Goal: Information Seeking & Learning: Learn about a topic

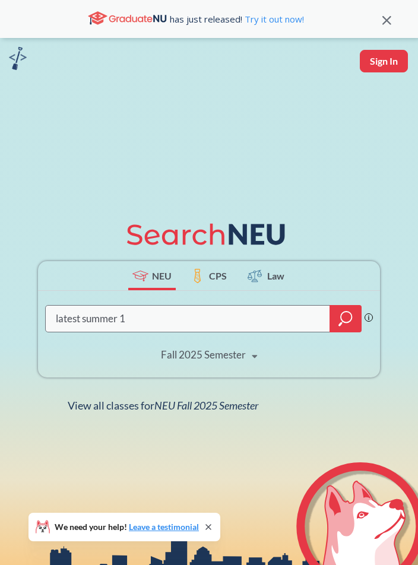
type input "latest summer 1"
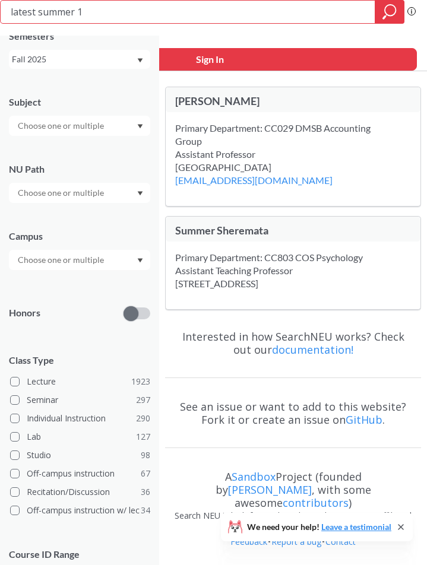
scroll to position [59, 0]
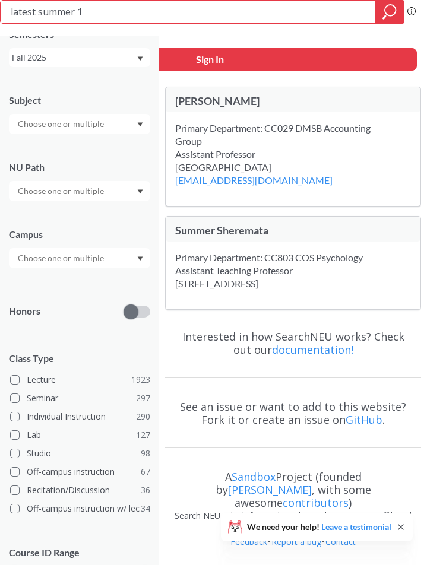
click at [75, 59] on div "Fall 2025" at bounding box center [74, 57] width 124 height 13
click at [80, 123] on div "Summer 1 2025" at bounding box center [82, 122] width 134 height 13
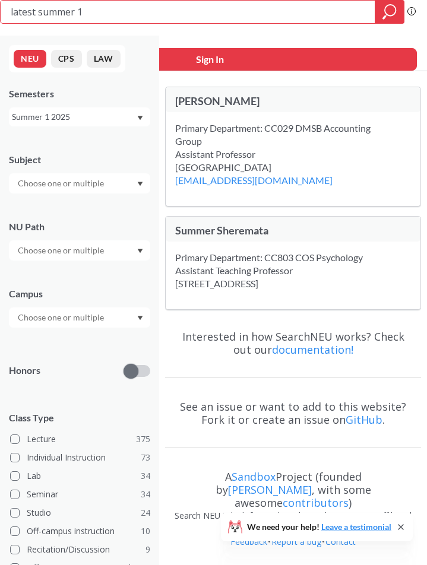
click at [275, 538] on div "We need your help! Leave a testimonial" at bounding box center [317, 527] width 192 height 28
click at [400, 523] on icon at bounding box center [400, 526] width 9 height 9
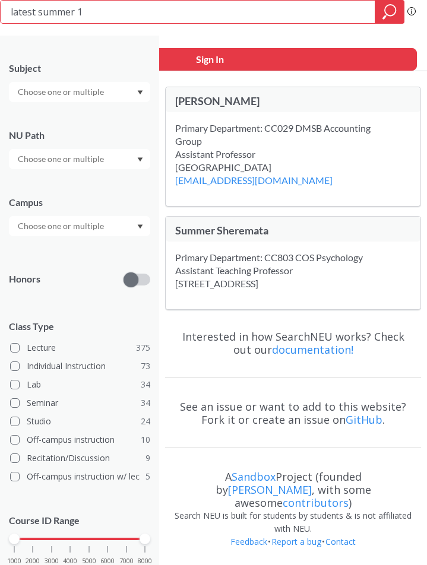
scroll to position [119, 0]
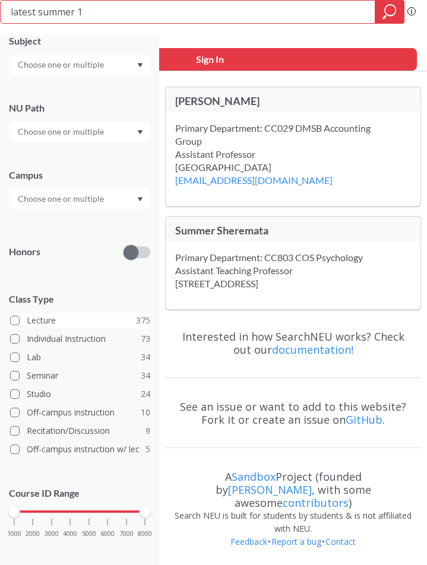
click at [15, 317] on span at bounding box center [14, 320] width 9 height 9
click at [27, 317] on input "Lecture 375" at bounding box center [31, 318] width 9 height 9
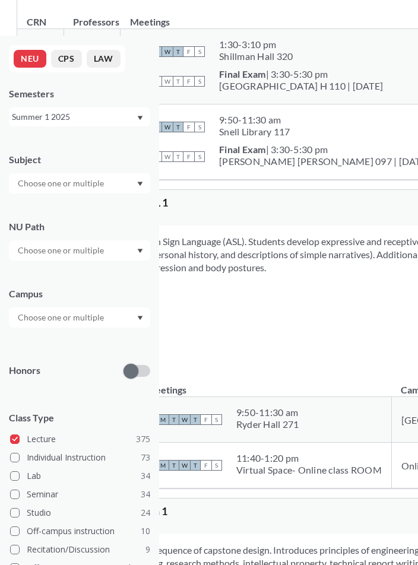
scroll to position [415, 0]
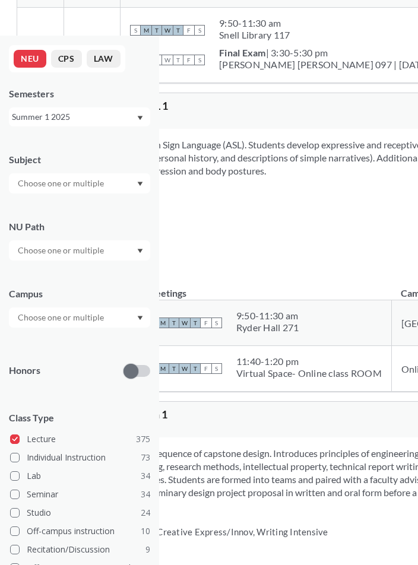
click at [82, 180] on input "text" at bounding box center [62, 183] width 100 height 14
click at [75, 211] on p "Computer Science" at bounding box center [82, 217] width 134 height 12
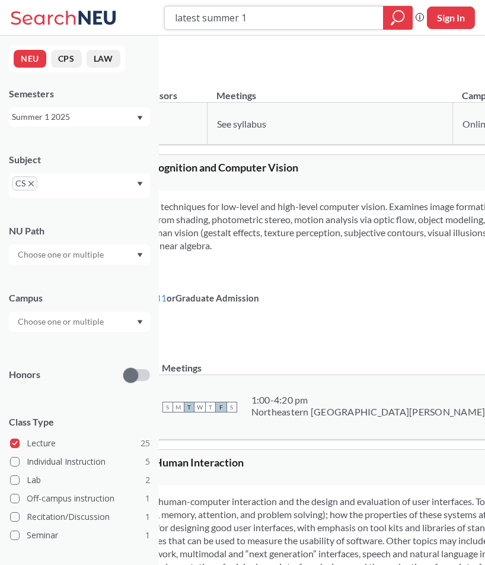
scroll to position [5419, 0]
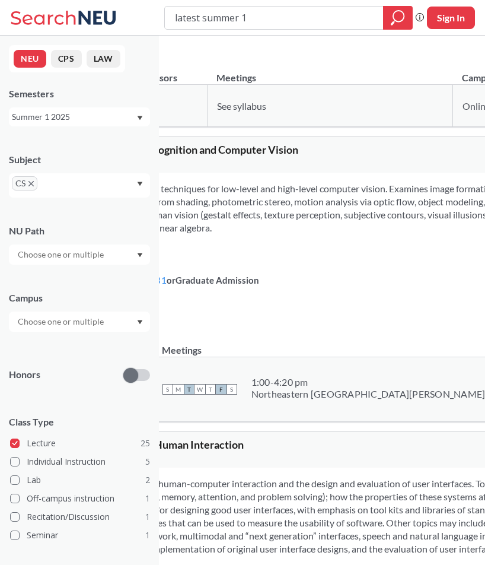
click at [82, 123] on div "Summer 1 2025" at bounding box center [74, 116] width 124 height 13
click at [74, 180] on span "Summer 2 2025" at bounding box center [45, 175] width 61 height 13
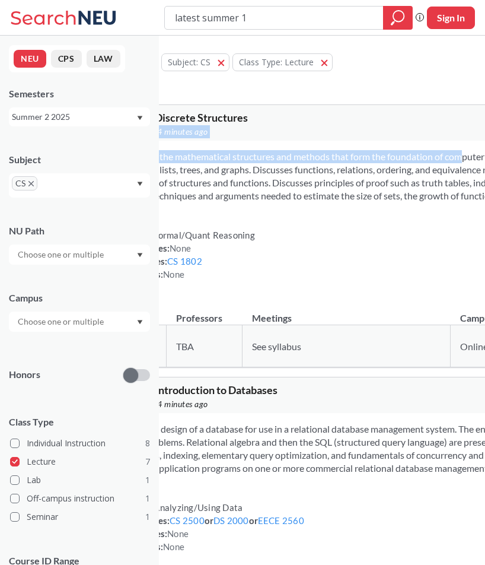
drag, startPoint x: 485, startPoint y: 123, endPoint x: 489, endPoint y: 148, distance: 25.3
click at [417, 148] on html "latest summer 1 Phrase search guarantees the exact search appears in the result…" at bounding box center [242, 282] width 485 height 565
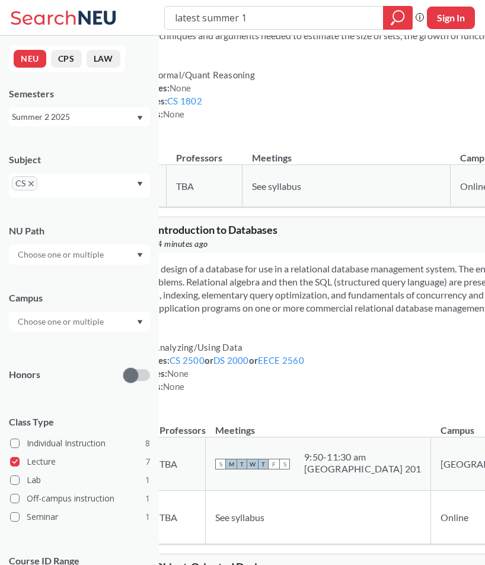
scroll to position [131, 0]
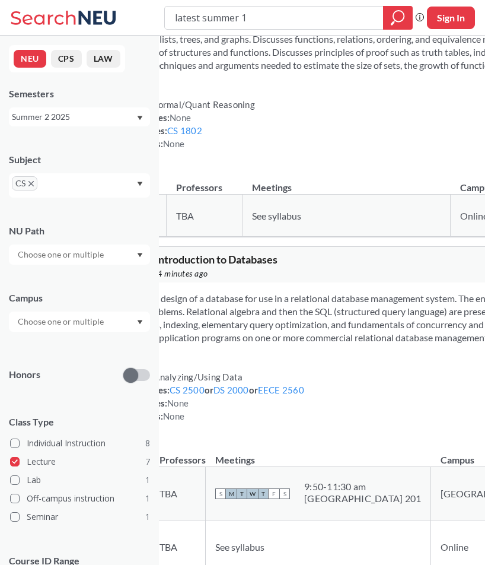
click at [85, 119] on div "Summer 2 2025" at bounding box center [74, 116] width 124 height 13
click at [65, 185] on span "Summer 1 2025" at bounding box center [45, 181] width 61 height 13
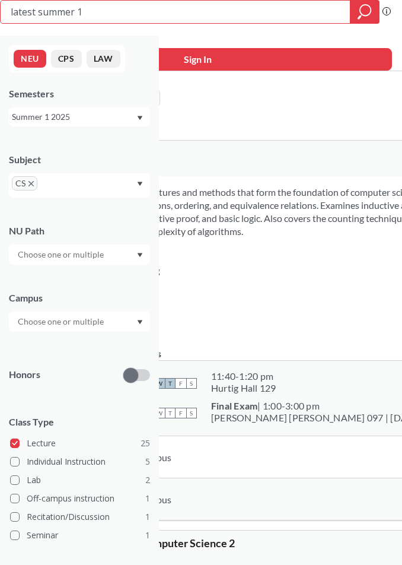
click at [31, 187] on span "CS" at bounding box center [25, 183] width 26 height 14
click at [30, 183] on icon "X to remove pill" at bounding box center [30, 183] width 5 height 5
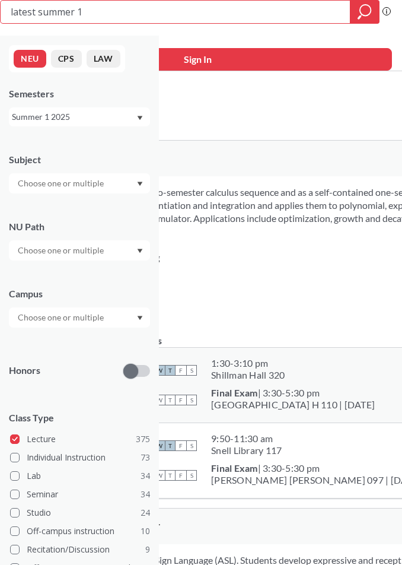
click at [30, 179] on input "text" at bounding box center [62, 183] width 100 height 14
type input "ACC"
click at [44, 205] on span "( 13 )" at bounding box center [47, 204] width 14 height 10
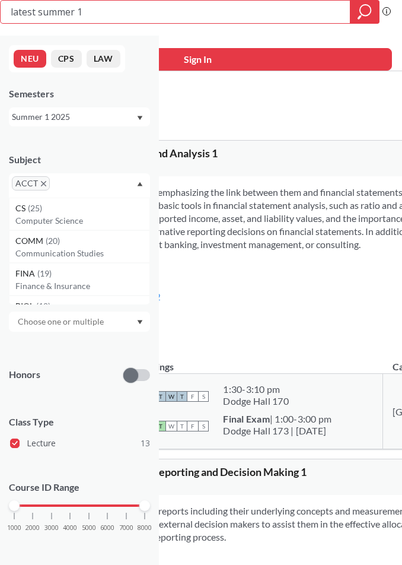
click at [215, 188] on div "Examines financial reporting concepts, emphasizing the link between them and fi…" at bounding box center [360, 262] width 739 height 172
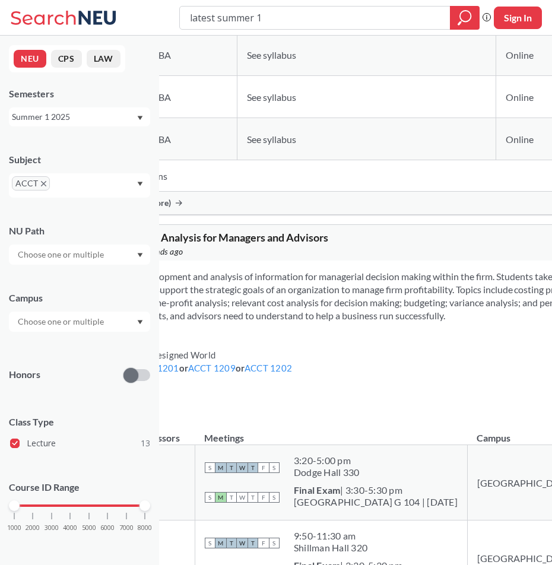
scroll to position [1305, 0]
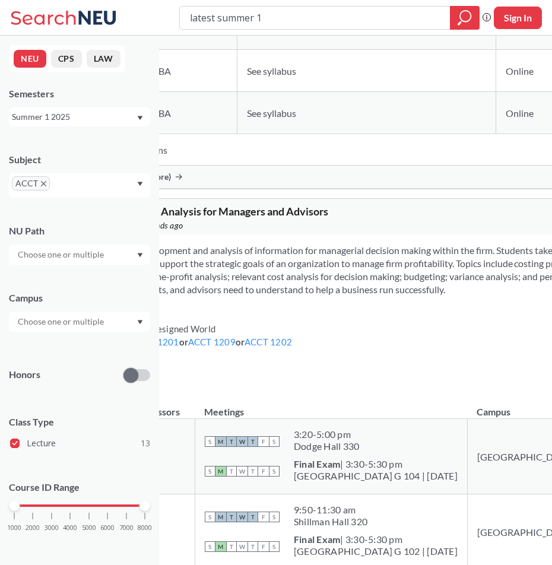
click at [92, 120] on div "Summer 1 2025" at bounding box center [74, 116] width 124 height 13
click at [63, 172] on span "Summer 2 2025" at bounding box center [45, 175] width 61 height 13
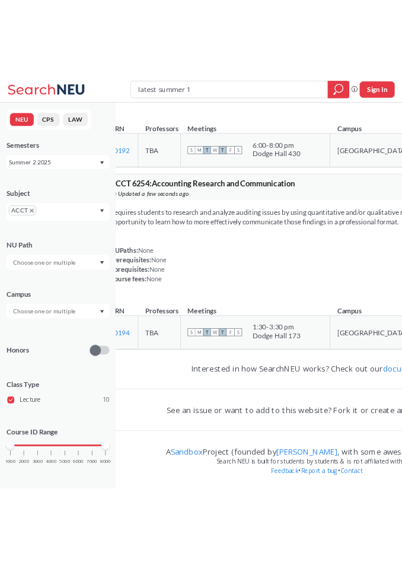
scroll to position [3024, 0]
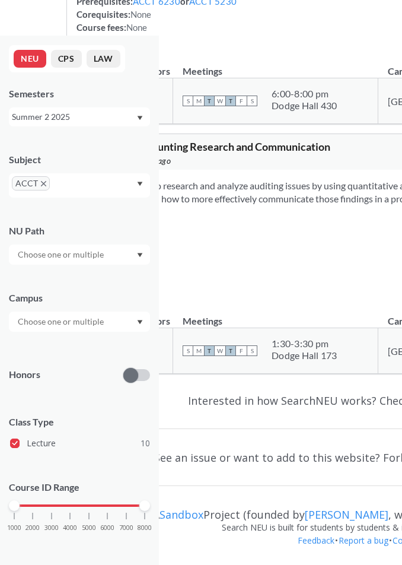
click at [39, 182] on span "ACCT" at bounding box center [31, 183] width 38 height 14
click at [42, 182] on icon "X to remove pill" at bounding box center [43, 183] width 5 height 5
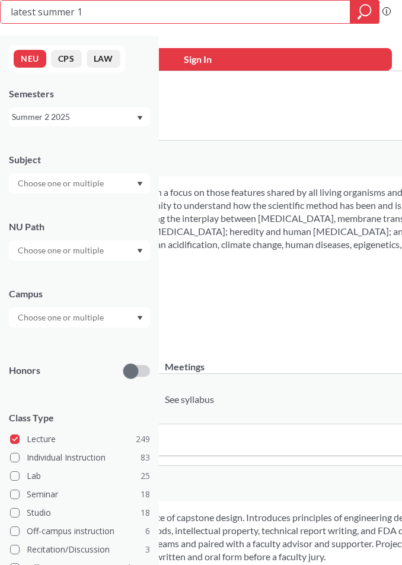
click at [58, 187] on input "text" at bounding box center [62, 183] width 100 height 14
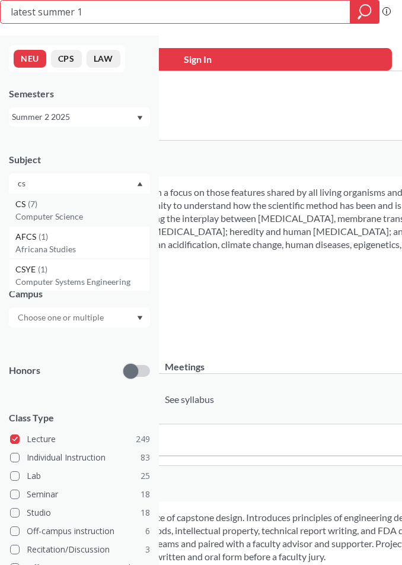
type input "cs"
click at [49, 205] on div "CS ( 7 )" at bounding box center [82, 204] width 134 height 13
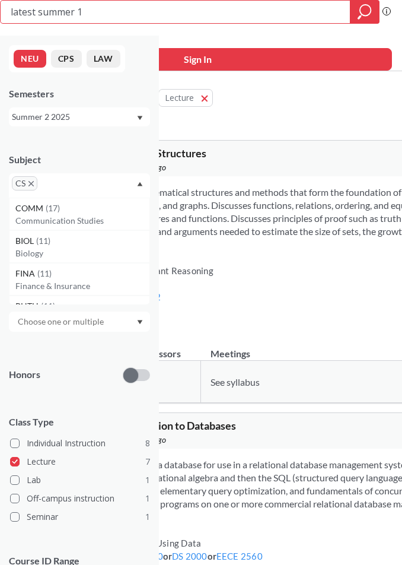
click at [228, 197] on section "Introduces the mathematical structures and methods that form the foundation of …" at bounding box center [360, 212] width 577 height 52
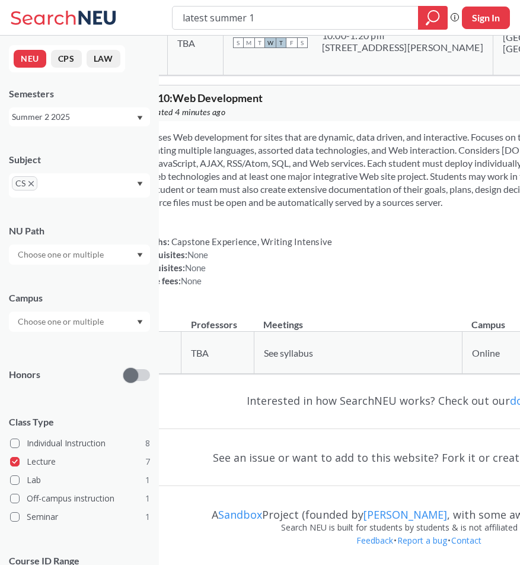
scroll to position [1923, 0]
click at [71, 117] on div "Summer 2 2025" at bounding box center [74, 116] width 124 height 13
click at [65, 190] on div "Summer 1 2025" at bounding box center [79, 181] width 141 height 33
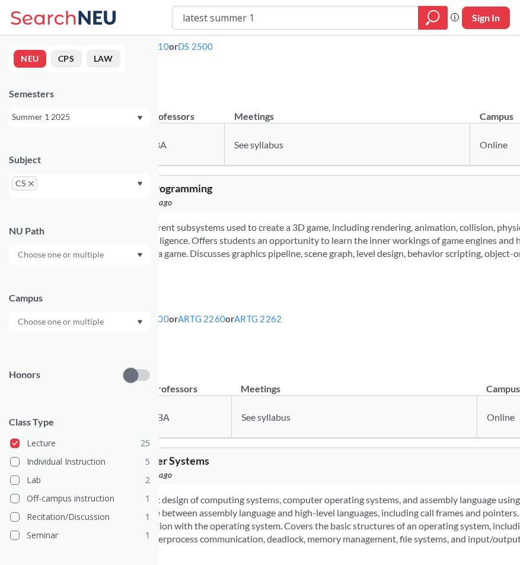
scroll to position [2077, 0]
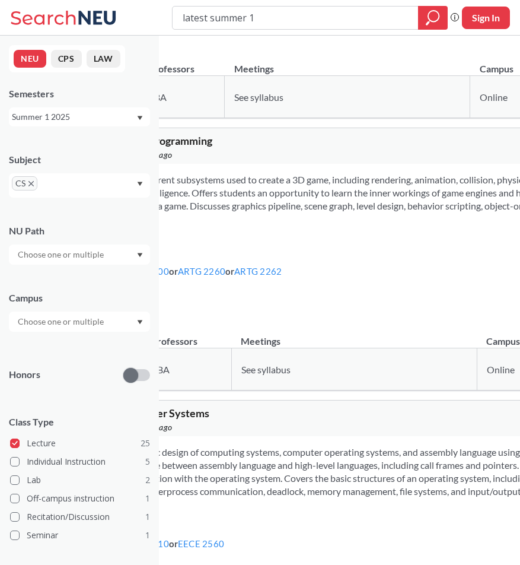
click at [222, 225] on section "Introduces the different subsystems used to create a 3D game, including renderi…" at bounding box center [419, 199] width 683 height 52
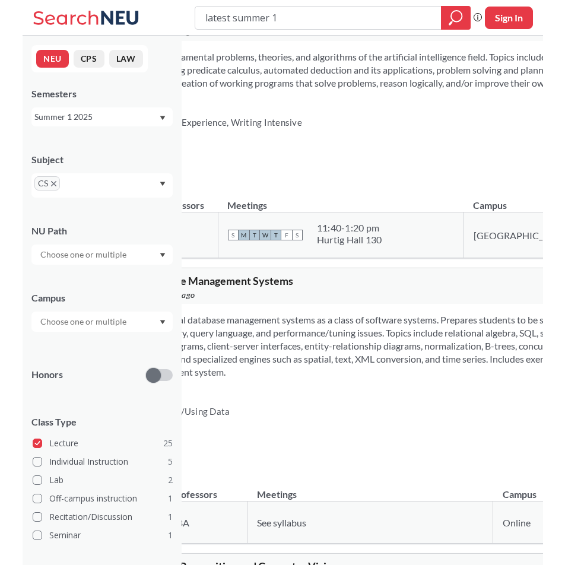
scroll to position [5043, 0]
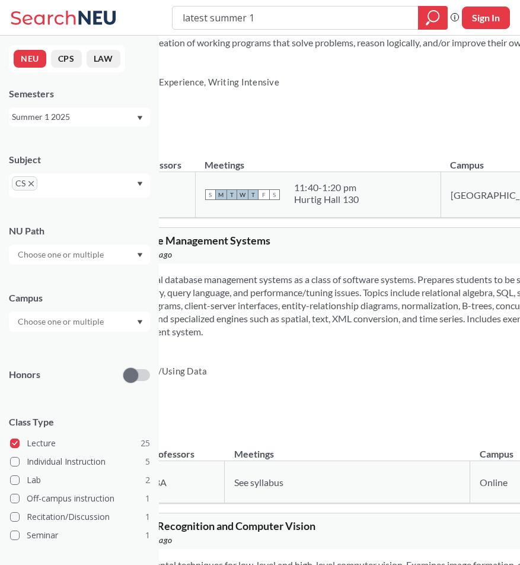
click at [1, 261] on div "NEU CPS LAW Semesters Summer 1 2025 Subject CS NU Path Campus Honors Class Type…" at bounding box center [79, 300] width 159 height 529
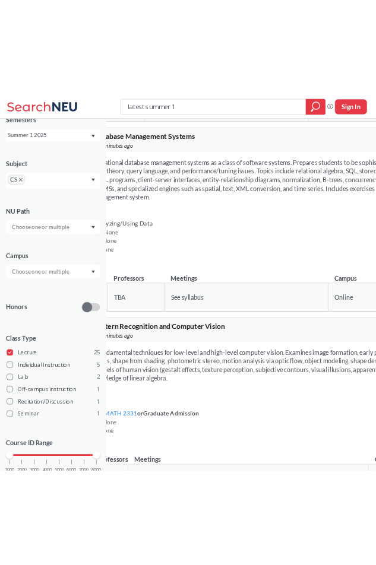
scroll to position [59, 0]
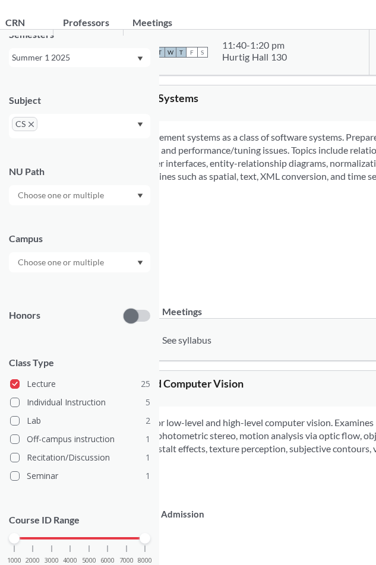
click at [33, 122] on icon "X to remove pill" at bounding box center [30, 124] width 5 height 5
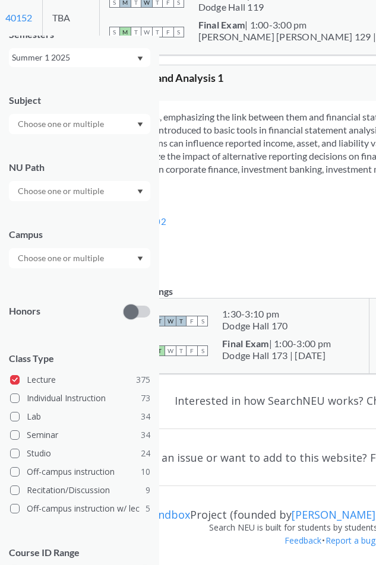
scroll to position [5221, 0]
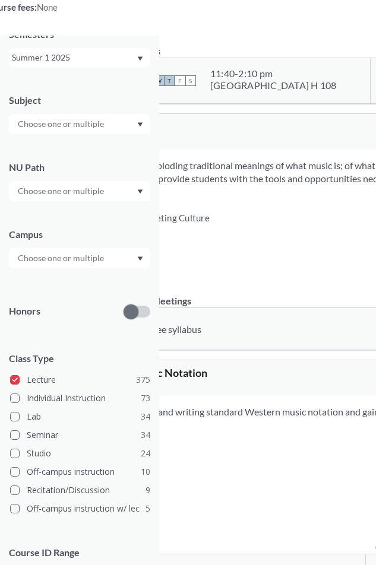
click at [94, 193] on input "text" at bounding box center [62, 191] width 100 height 14
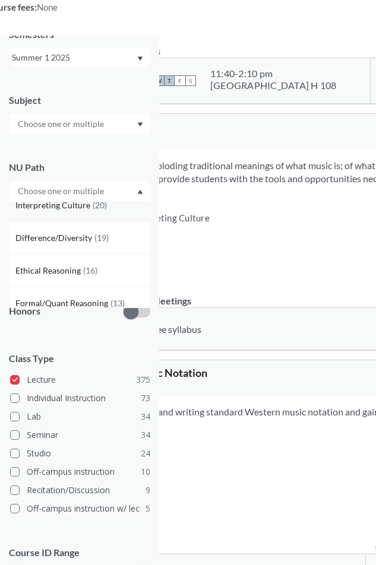
scroll to position [178, 0]
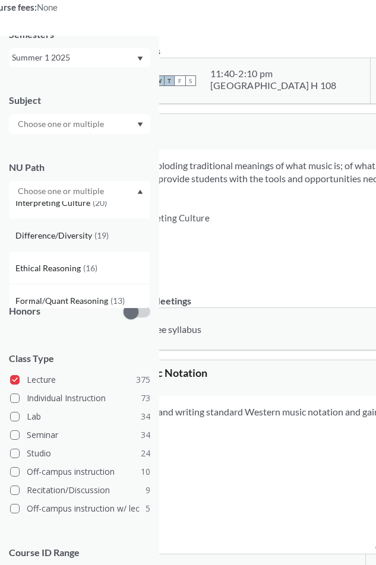
click at [97, 239] on span "( 19 )" at bounding box center [101, 235] width 14 height 10
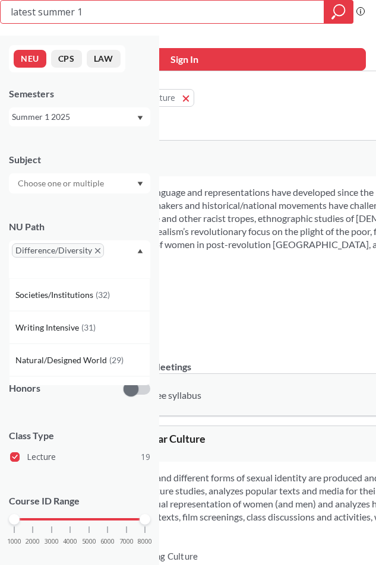
click at [112, 251] on div "Difference/Diversity" at bounding box center [79, 259] width 141 height 38
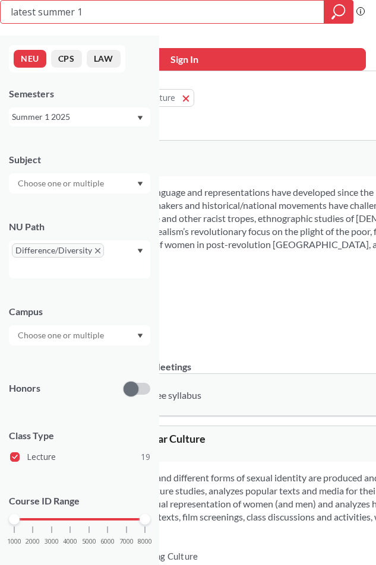
click at [132, 251] on div "Difference/Diversity" at bounding box center [79, 259] width 141 height 38
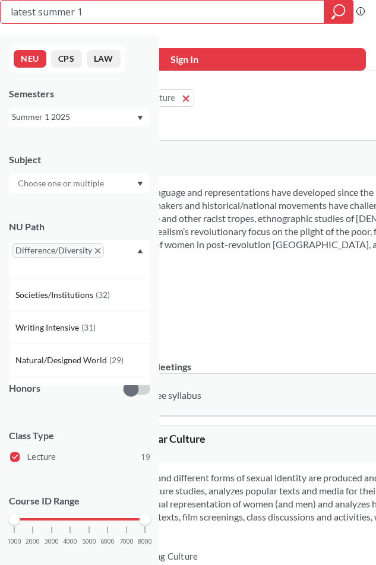
click at [133, 249] on div "Difference/Diversity" at bounding box center [79, 259] width 141 height 38
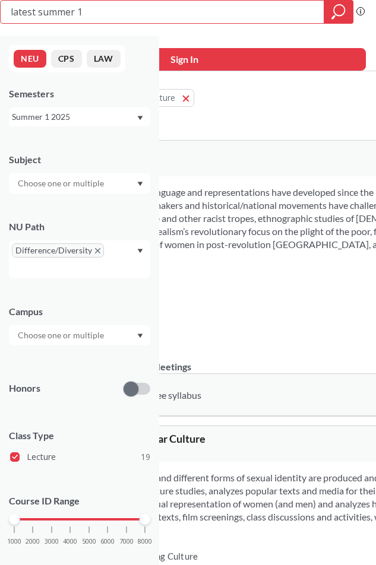
click at [124, 220] on div "NU Path Difference/Diversity" at bounding box center [79, 243] width 141 height 70
click at [109, 252] on div "Difference/Diversity" at bounding box center [79, 259] width 141 height 38
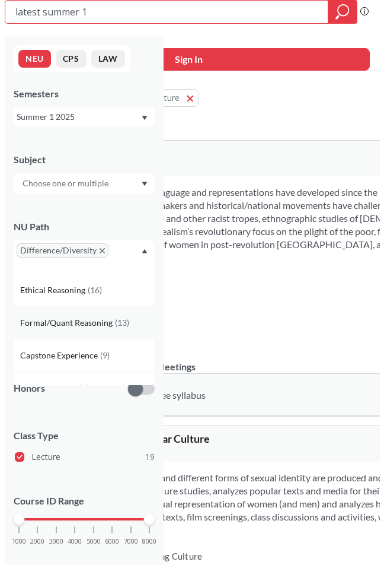
scroll to position [166, 0]
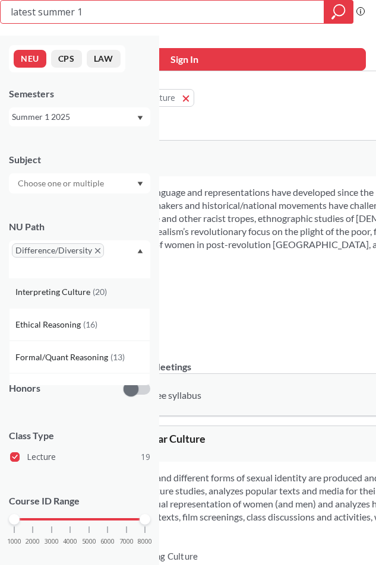
click at [81, 295] on span "Interpreting Culture" at bounding box center [53, 291] width 77 height 13
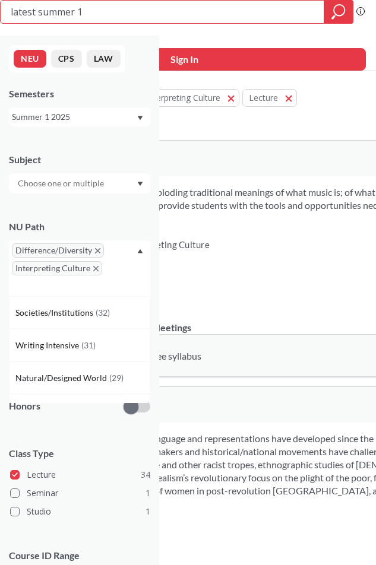
click at [78, 118] on div "Summer 1 2025" at bounding box center [74, 116] width 124 height 13
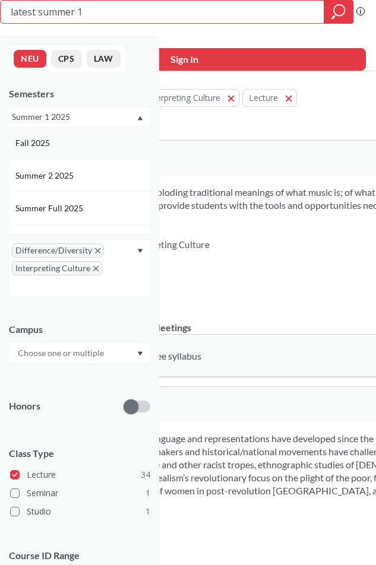
click at [63, 147] on div "Fall 2025" at bounding box center [82, 142] width 134 height 13
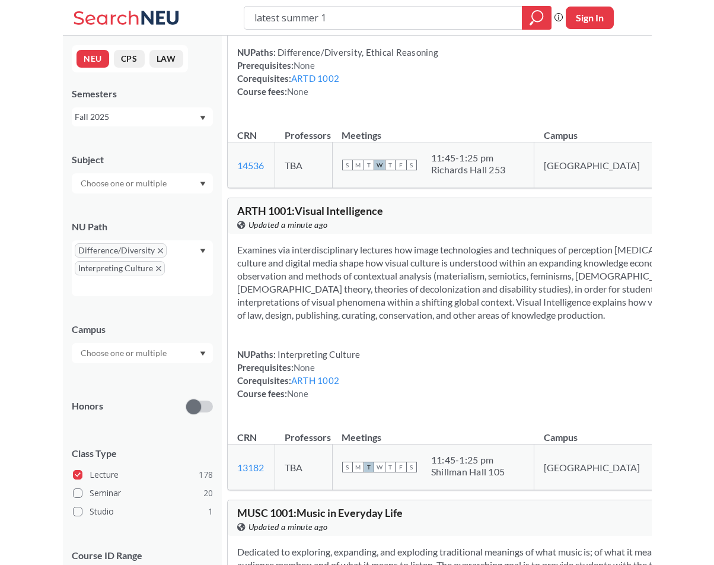
scroll to position [831, 0]
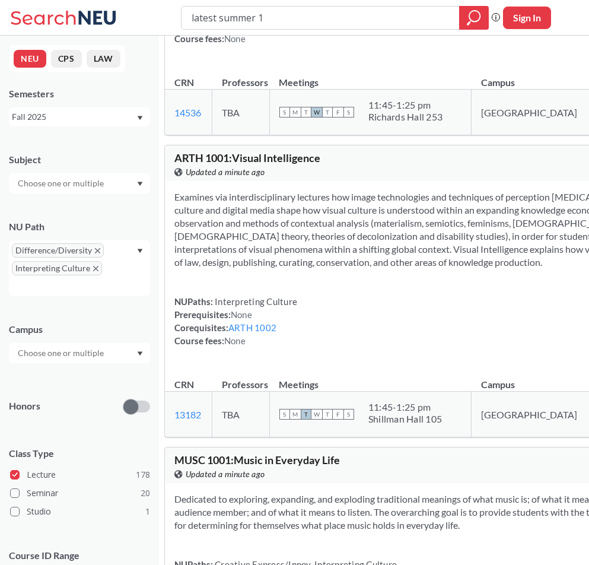
click at [209, 164] on span "ARTH 1001 : Visual Intelligence" at bounding box center [247, 157] width 146 height 13
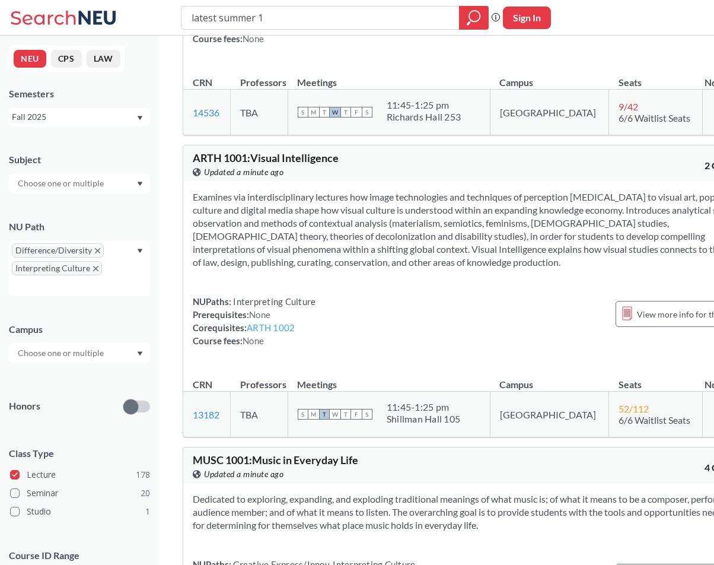
click at [259, 330] on link "ARTH 1002" at bounding box center [271, 327] width 48 height 11
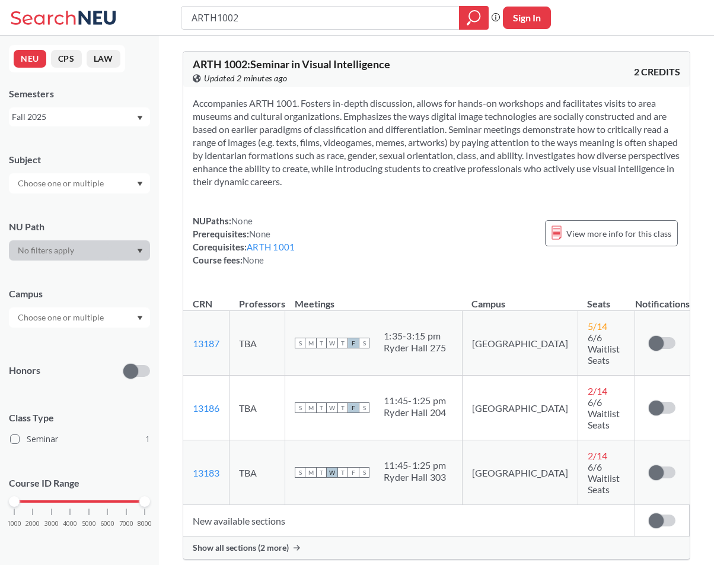
click at [384, 109] on section "Accompanies ARTH 1001. Fosters in-depth discussion, allows for hands-on worksho…" at bounding box center [437, 142] width 488 height 91
type input "latest summer 1"
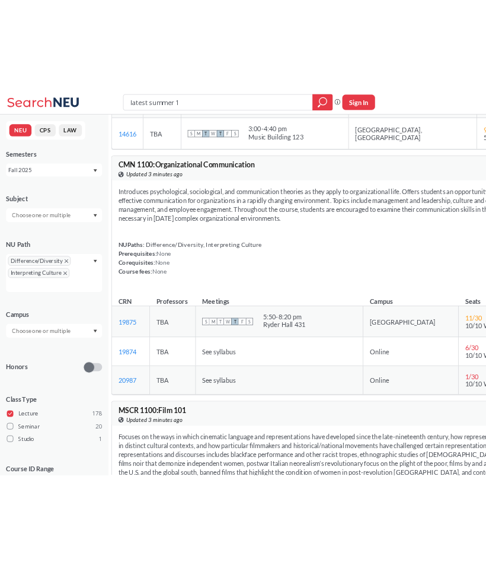
scroll to position [1489, 0]
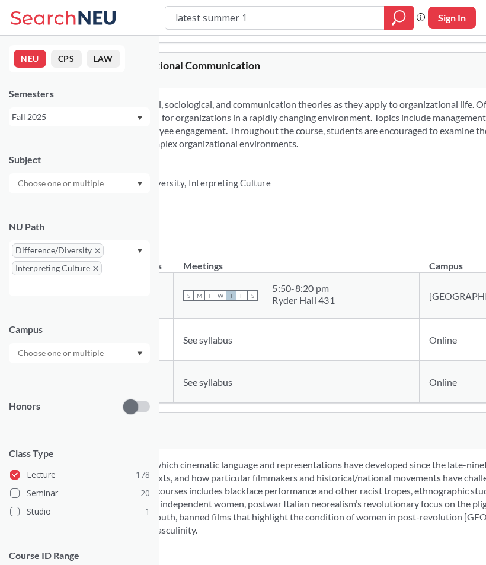
drag, startPoint x: 33, startPoint y: 522, endPoint x: 26, endPoint y: 524, distance: 8.1
click at [33, 522] on div "Subject NU Path Difference/Diversity Interpreting Culture Campus Honors Class T…" at bounding box center [79, 382] width 141 height 482
click at [374, 228] on div "NUPaths: Difference/Diversity, Interpreting Culture Prerequisites: None Corequi…" at bounding box center [402, 202] width 685 height 52
click at [65, 351] on input "text" at bounding box center [62, 353] width 100 height 14
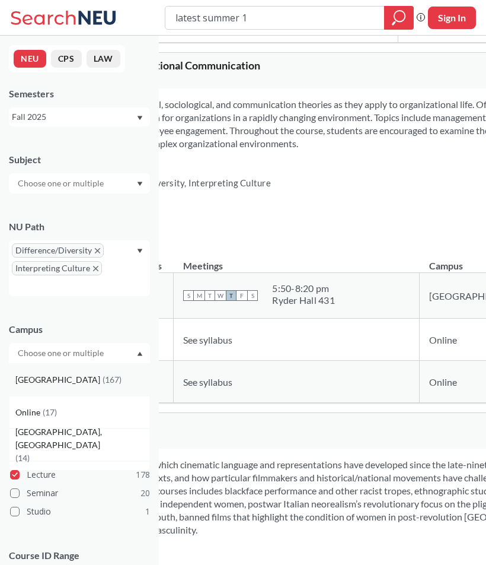
click at [54, 386] on div "[GEOGRAPHIC_DATA] ( 167 )" at bounding box center [79, 379] width 141 height 33
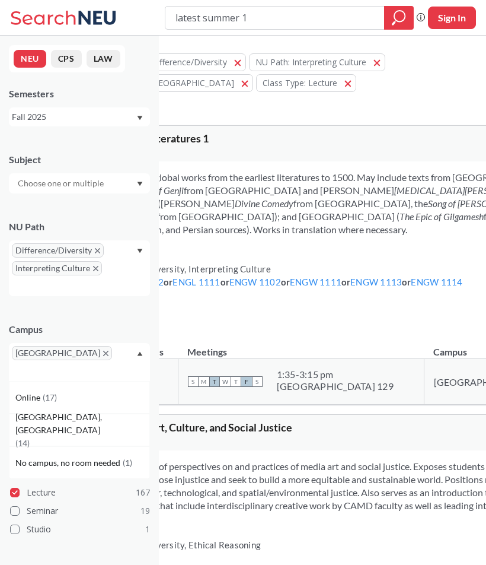
click at [246, 314] on div "NUPaths: Difference/Diversity, Interpreting Culture Prerequisites: ENGL 1102 or…" at bounding box center [261, 288] width 403 height 52
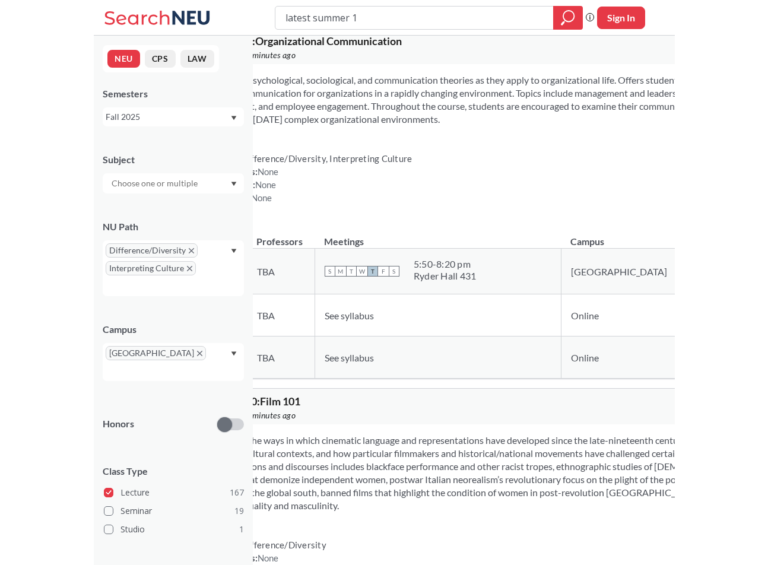
scroll to position [1305, 0]
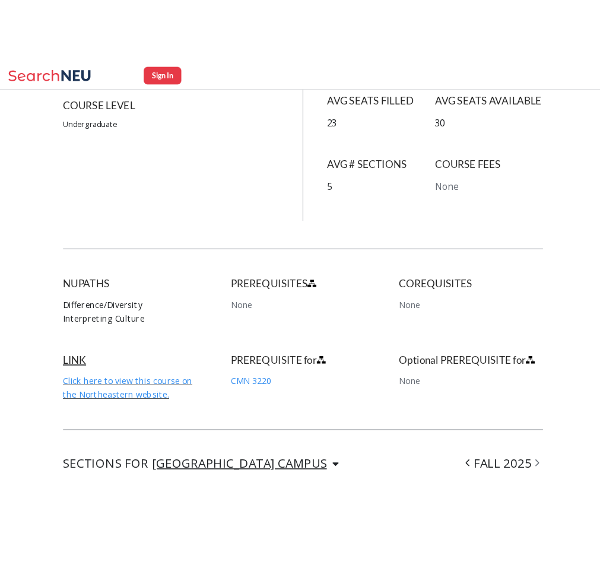
scroll to position [475, 0]
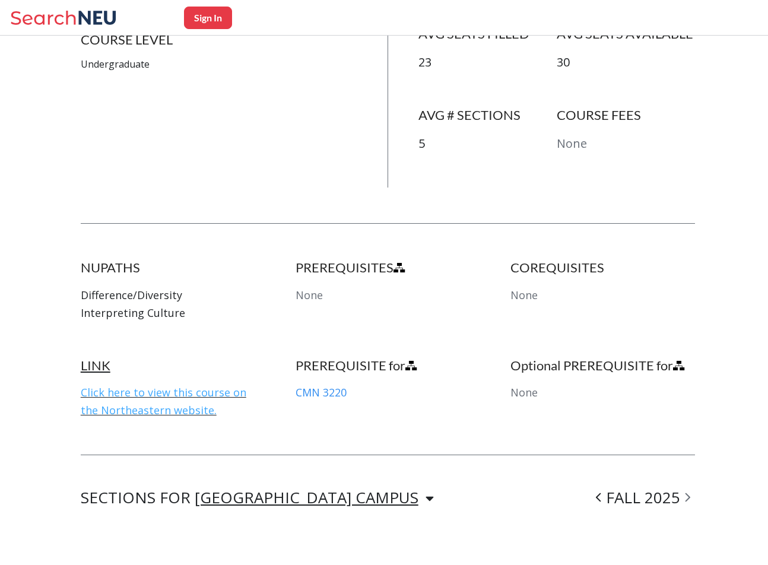
drag, startPoint x: 168, startPoint y: 383, endPoint x: 213, endPoint y: 379, distance: 45.3
click at [206, 390] on div "LINK Click here to view this course on the Northeastern website." at bounding box center [173, 388] width 185 height 62
click at [133, 385] on link "Click here to view this course on the Northeastern website." at bounding box center [164, 401] width 166 height 32
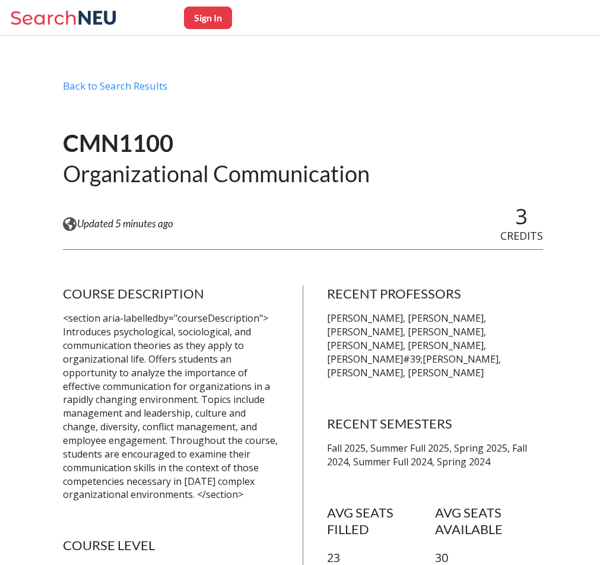
scroll to position [0, 0]
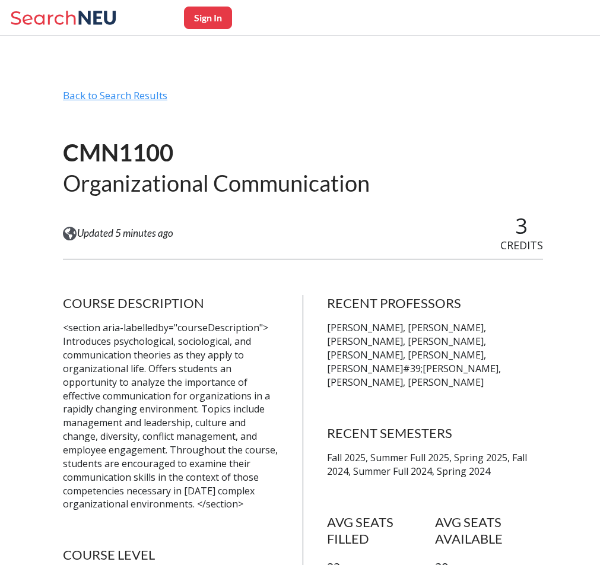
click at [97, 100] on div "Back to Search Results" at bounding box center [303, 100] width 480 height 23
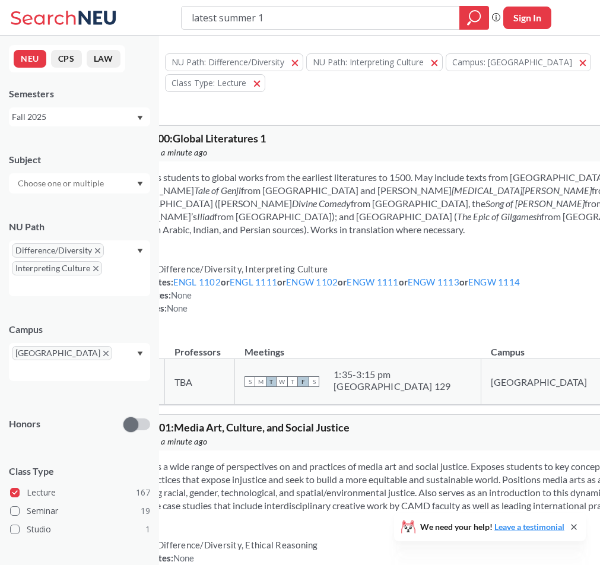
click at [358, 333] on div "Introduces students to global works from the earliest literatures to 1500. May …" at bounding box center [459, 247] width 704 height 172
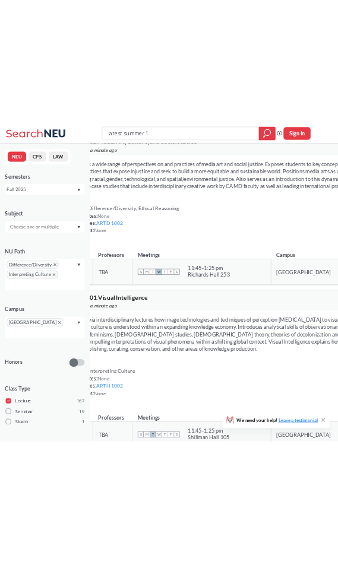
scroll to position [415, 0]
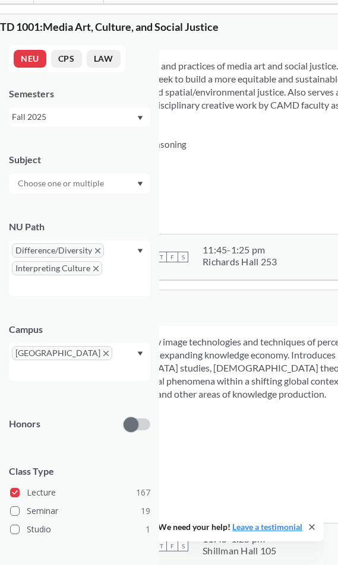
click at [95, 249] on icon "X to remove pill" at bounding box center [97, 250] width 5 height 5
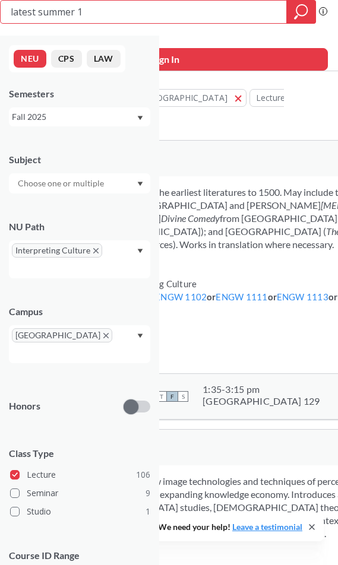
click at [94, 249] on icon "X to remove pill" at bounding box center [95, 250] width 5 height 5
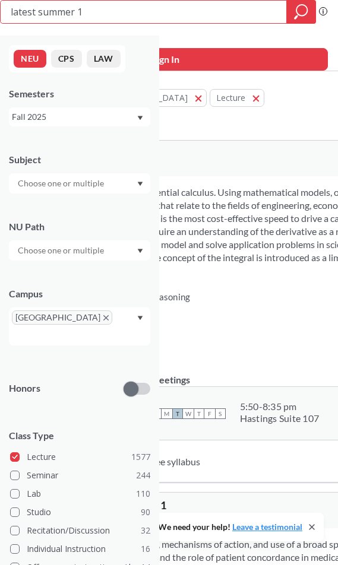
click at [74, 120] on div "Fall 2025" at bounding box center [74, 116] width 124 height 13
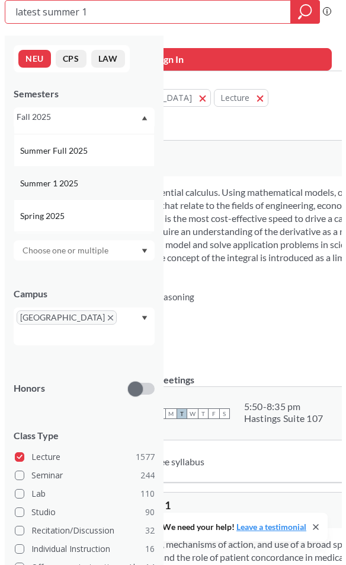
scroll to position [59, 0]
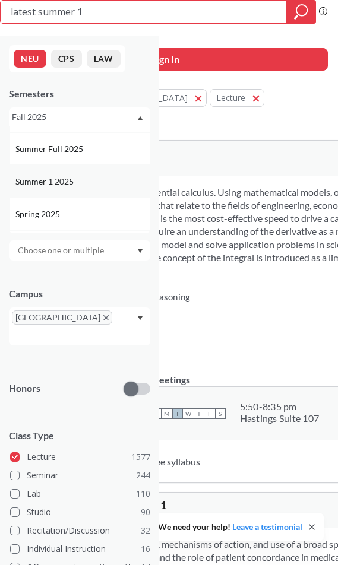
click at [60, 182] on span "Summer 1 2025" at bounding box center [45, 181] width 61 height 13
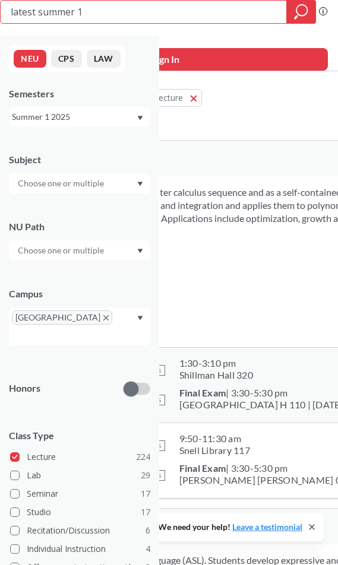
click at [65, 189] on input "text" at bounding box center [62, 183] width 100 height 14
type input "mk"
click at [70, 201] on div "MKTG ( 7 )" at bounding box center [82, 204] width 134 height 13
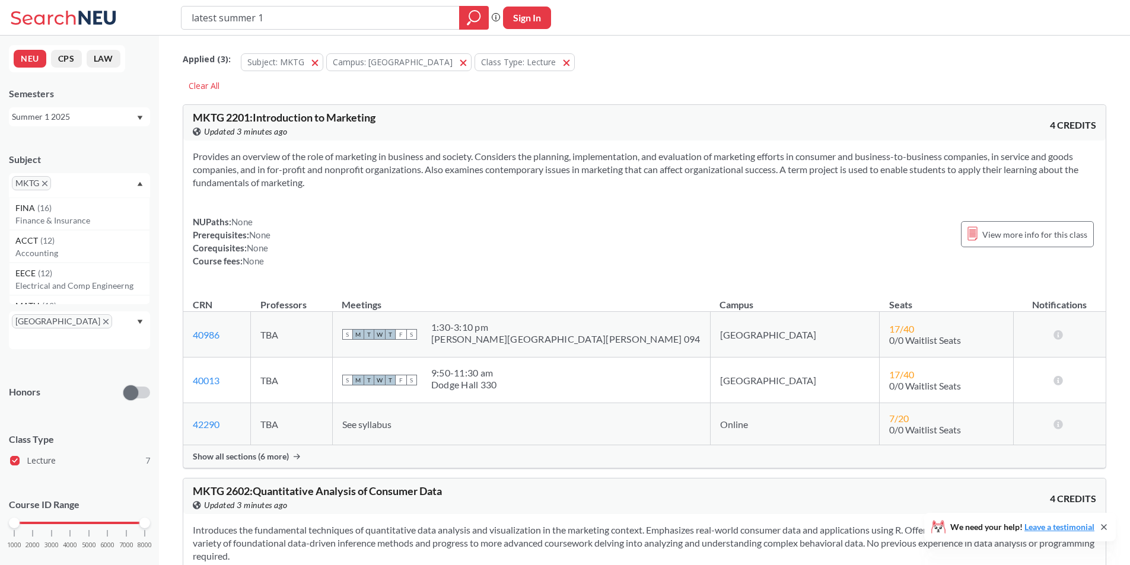
click at [46, 186] on icon "X to remove pill" at bounding box center [44, 183] width 5 height 5
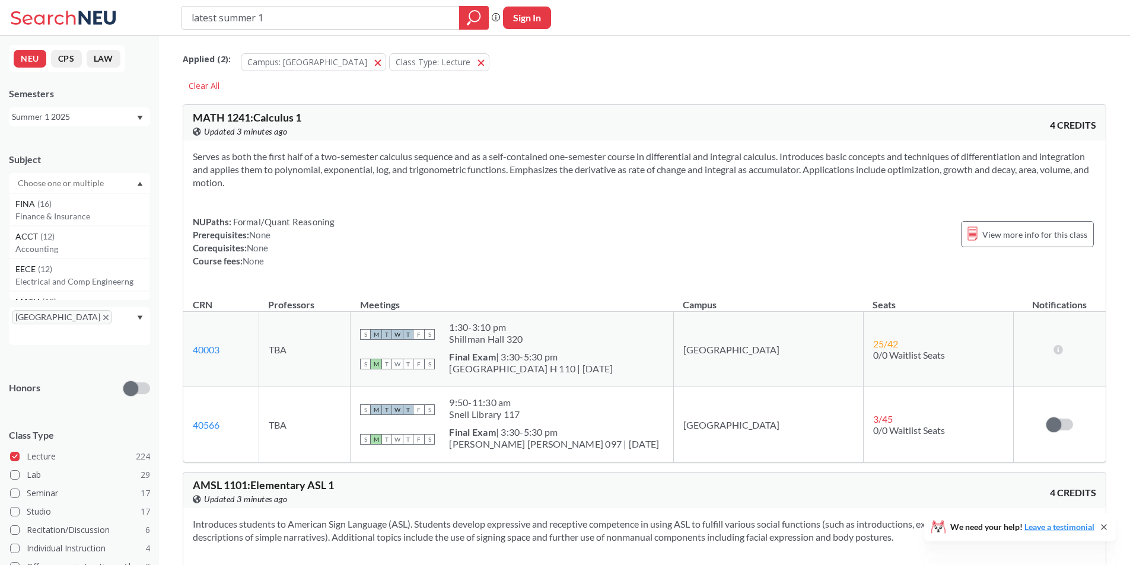
click at [129, 181] on div at bounding box center [79, 183] width 141 height 20
click at [110, 255] on div at bounding box center [79, 250] width 141 height 20
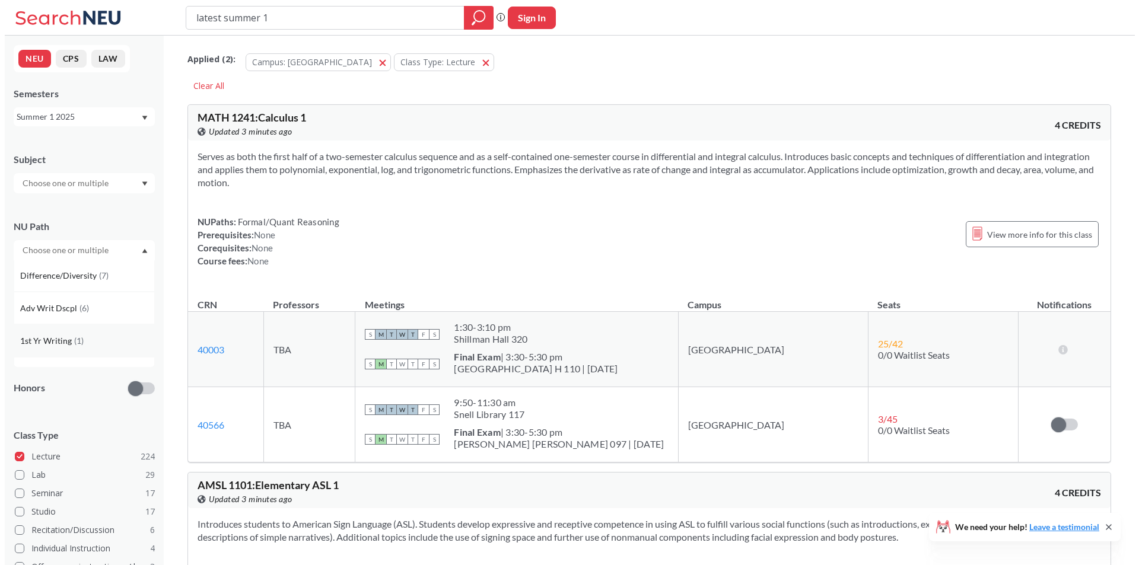
scroll to position [297, 0]
click at [85, 279] on span "Difference/Diversity" at bounding box center [54, 274] width 79 height 13
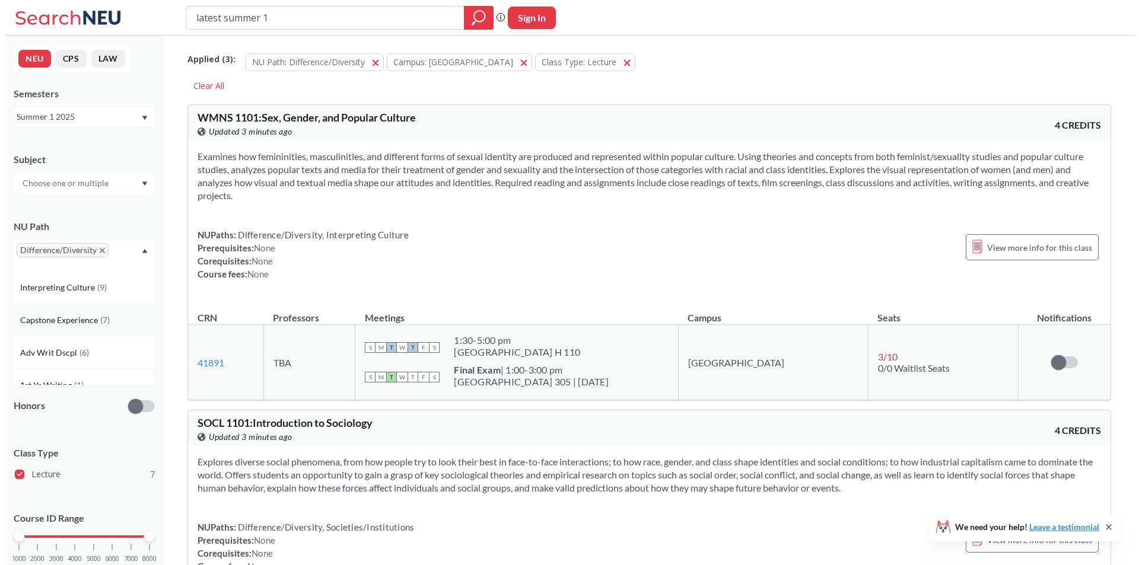
scroll to position [237, 0]
click at [91, 297] on div "Interpreting Culture ( 9 )" at bounding box center [79, 285] width 141 height 33
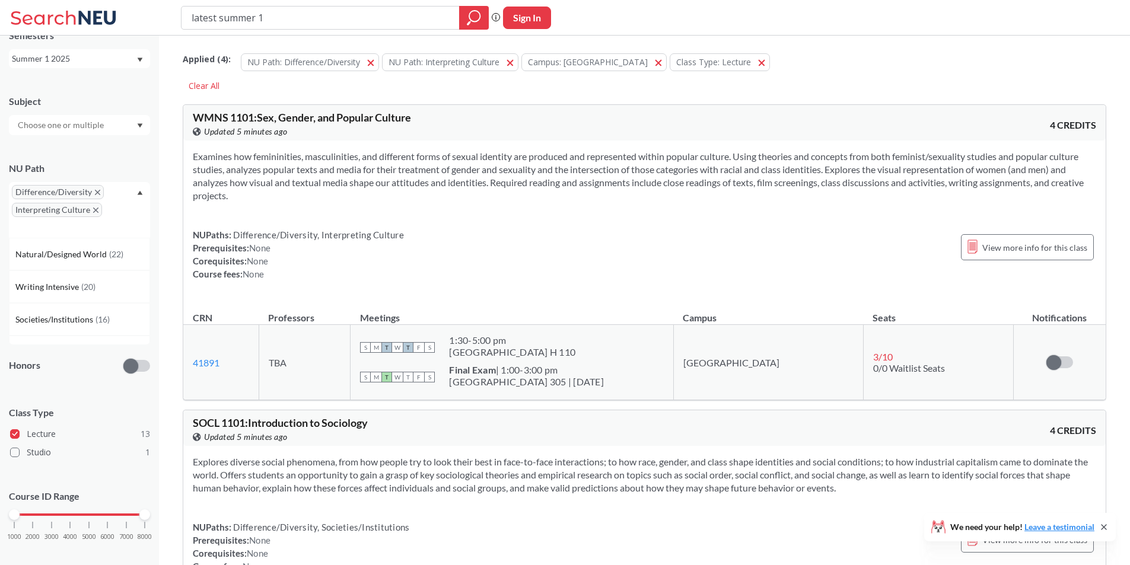
click at [114, 57] on div "Summer 1 2025" at bounding box center [74, 58] width 124 height 13
click at [87, 93] on div "Fall 2025" at bounding box center [79, 84] width 141 height 33
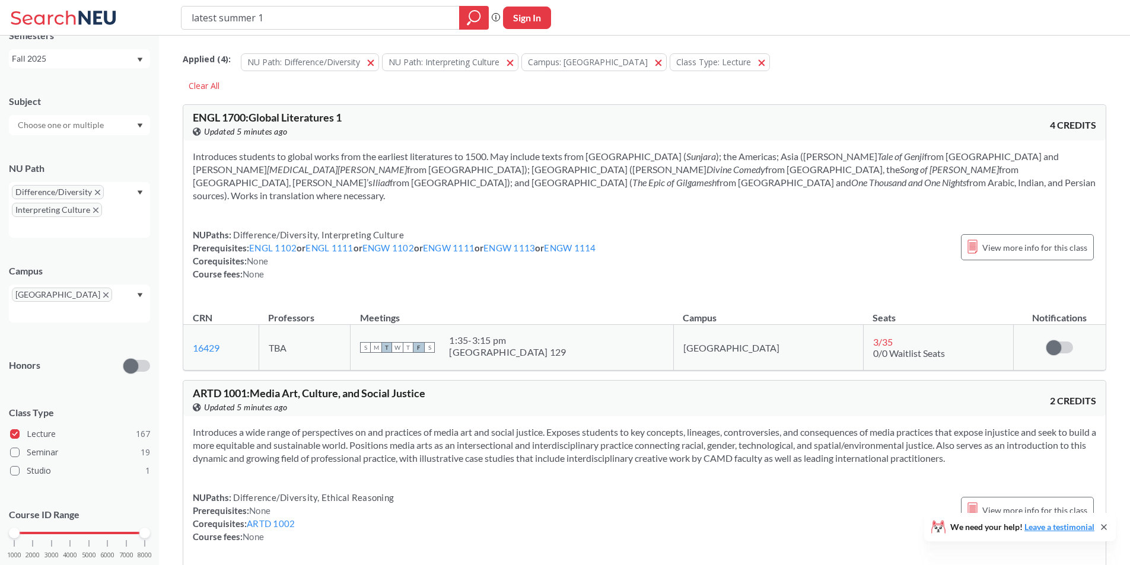
click at [84, 69] on div "NEU CPS LAW Semesters Fall 2025 Subject NU Path Difference/Diversity Interpreti…" at bounding box center [79, 301] width 159 height 530
click at [93, 59] on div "Fall 2025" at bounding box center [74, 58] width 124 height 13
click at [78, 157] on div "Spring 2025" at bounding box center [82, 156] width 134 height 13
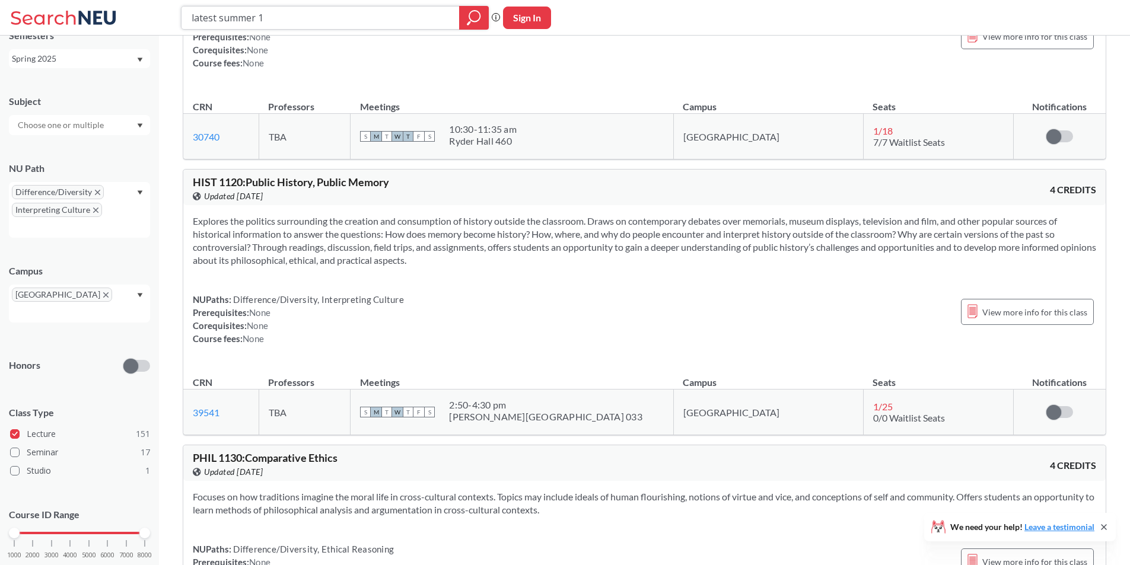
scroll to position [6052, 0]
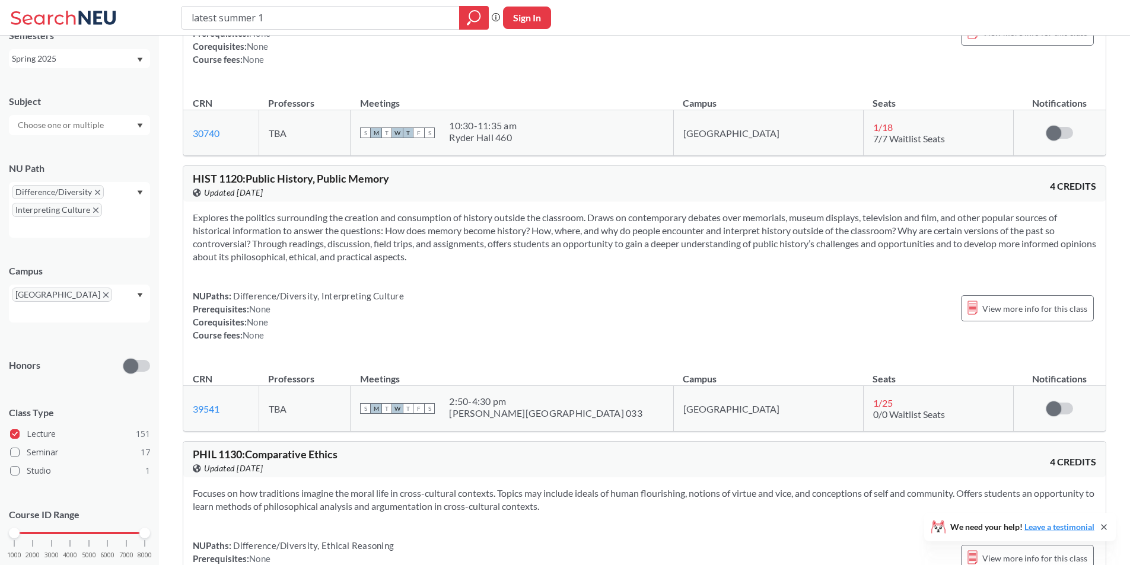
click at [323, 172] on span "HIST 1120 : Public History, Public Memory" at bounding box center [291, 178] width 196 height 13
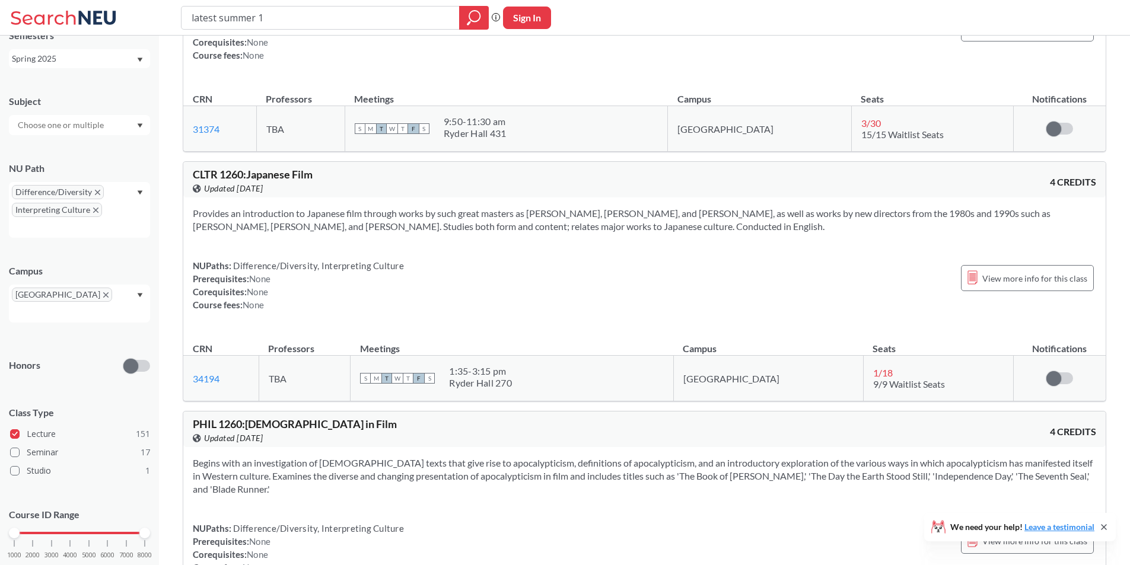
scroll to position [12874, 0]
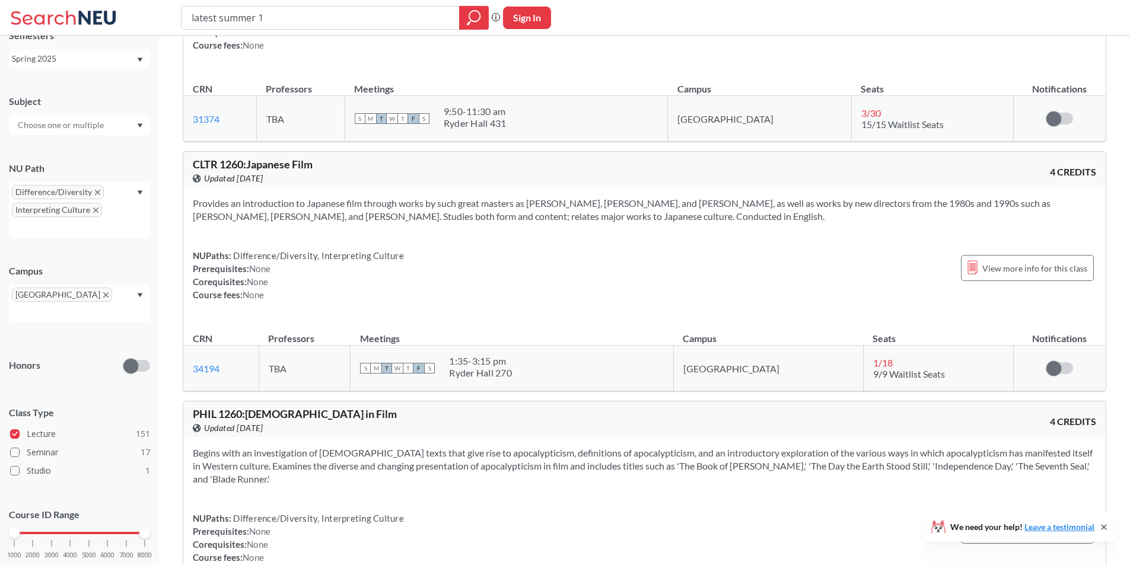
drag, startPoint x: 980, startPoint y: 260, endPoint x: 615, endPoint y: 226, distance: 365.8
click at [417, 226] on div "Provides an introduction to Japanese film through works by such great masters a…" at bounding box center [644, 253] width 923 height 133
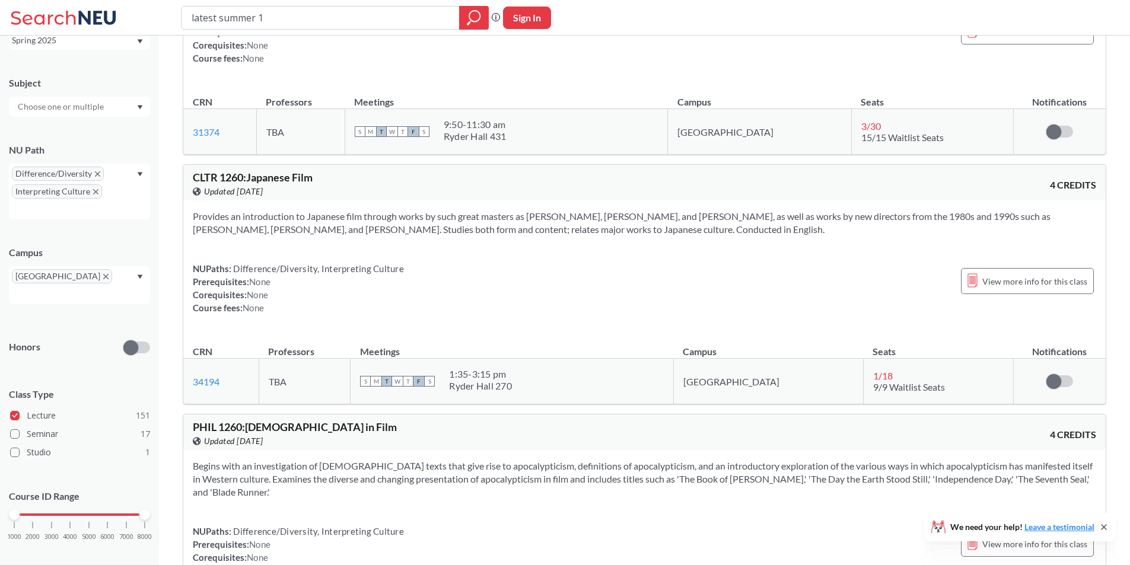
scroll to position [12862, 0]
click at [417, 278] on div "View more info for this class" at bounding box center [1027, 281] width 133 height 26
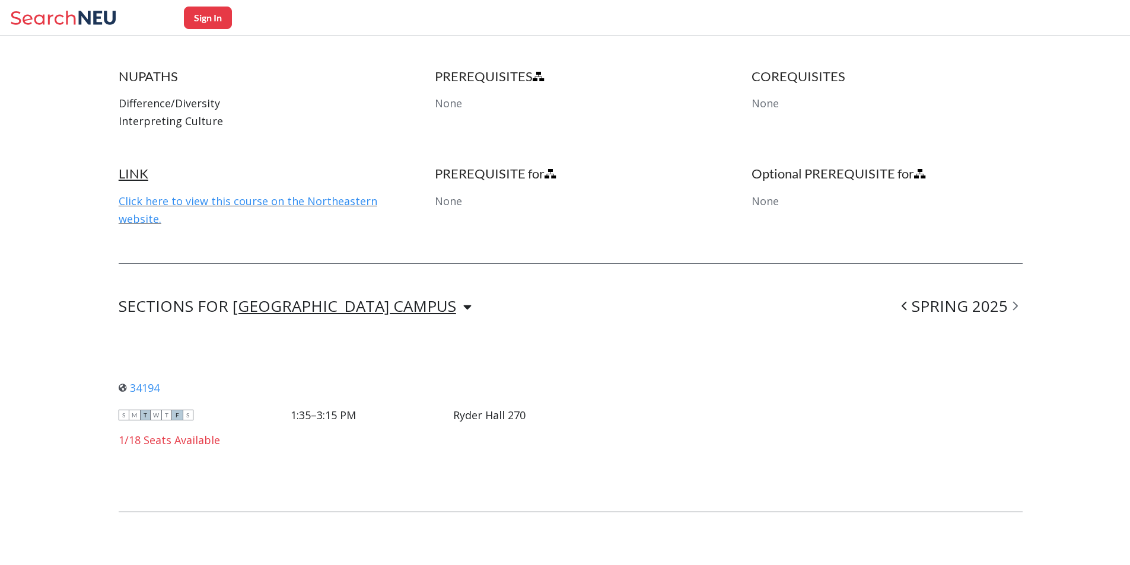
scroll to position [630, 0]
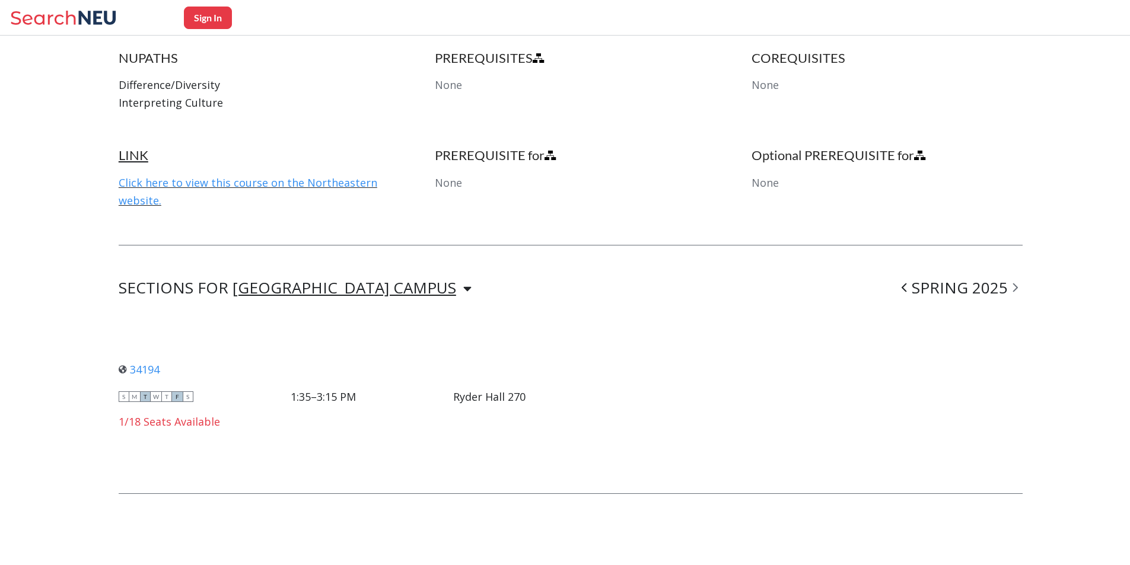
drag, startPoint x: 138, startPoint y: 365, endPoint x: 198, endPoint y: 372, distance: 59.7
click at [195, 373] on div "34194 View this section on Banner." at bounding box center [322, 369] width 407 height 13
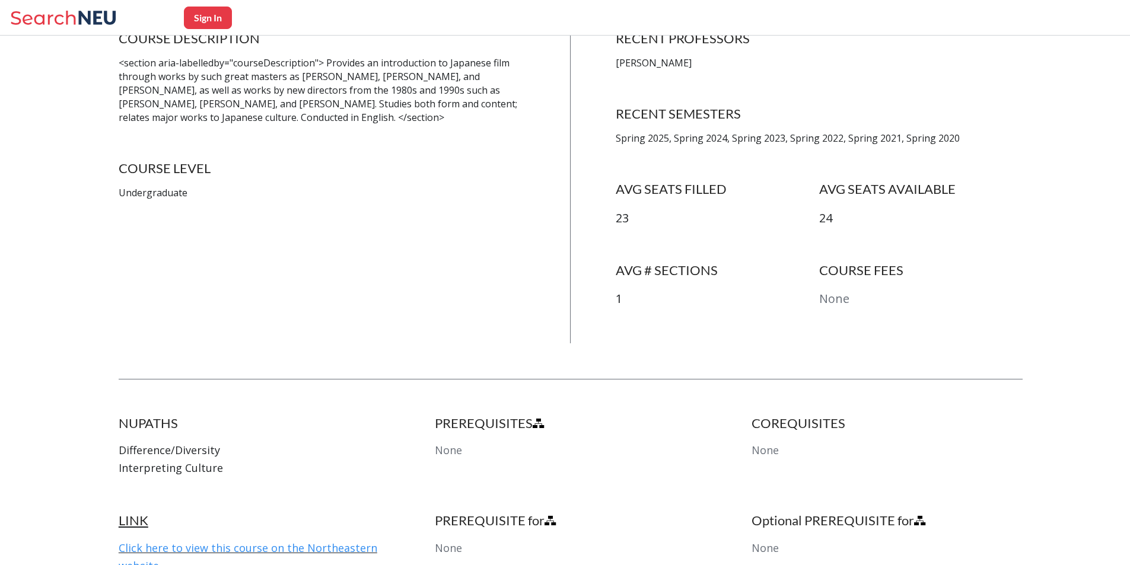
scroll to position [0, 0]
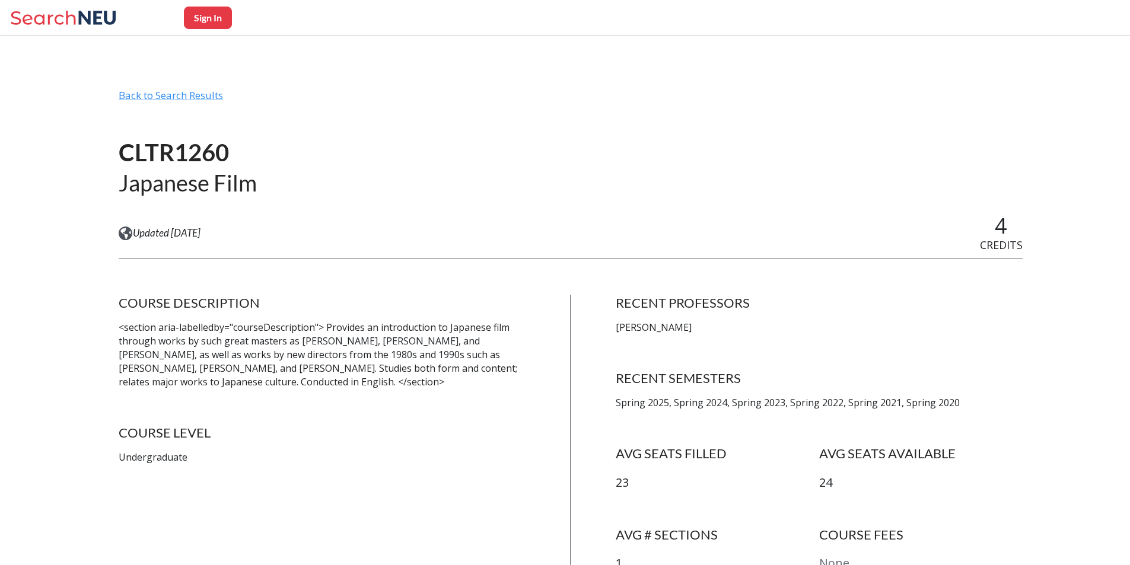
click at [190, 97] on div "Back to Search Results" at bounding box center [571, 100] width 904 height 23
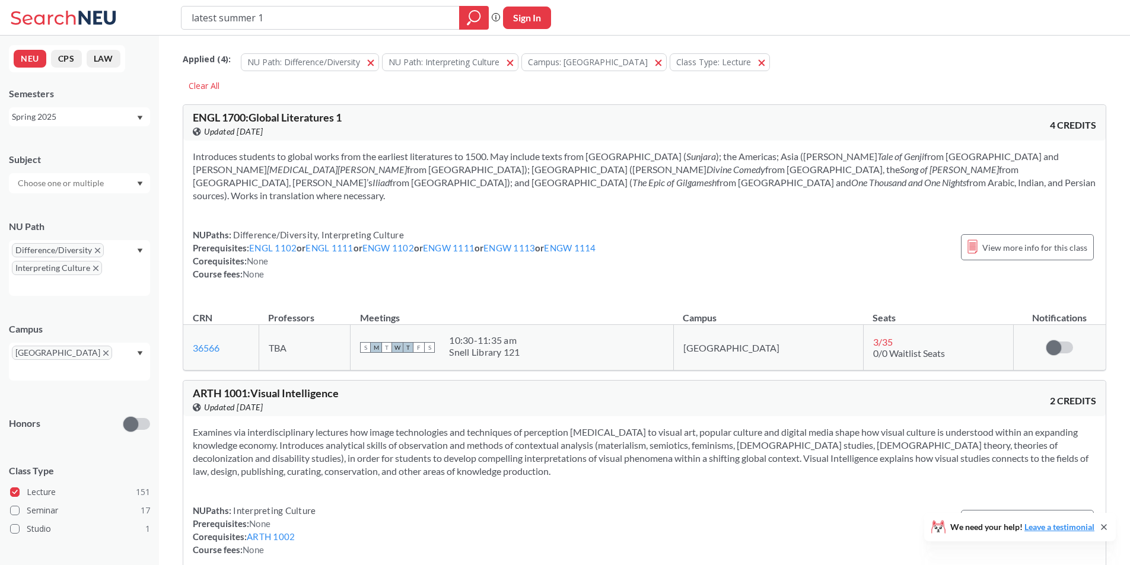
scroll to position [1305, 0]
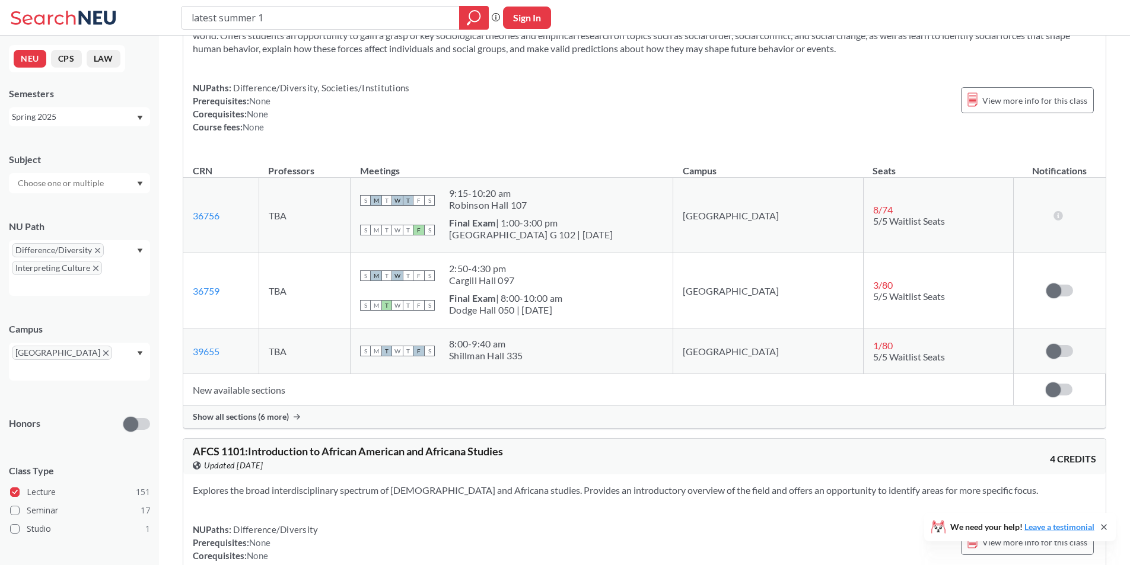
click at [389, 12] on input "latest summer 1" at bounding box center [320, 18] width 260 height 20
click at [388, 13] on input "latest summer 1" at bounding box center [320, 18] width 260 height 20
click at [387, 16] on input "latest summer 1" at bounding box center [320, 18] width 260 height 20
click at [387, 17] on input "latest summer 1" at bounding box center [320, 18] width 260 height 20
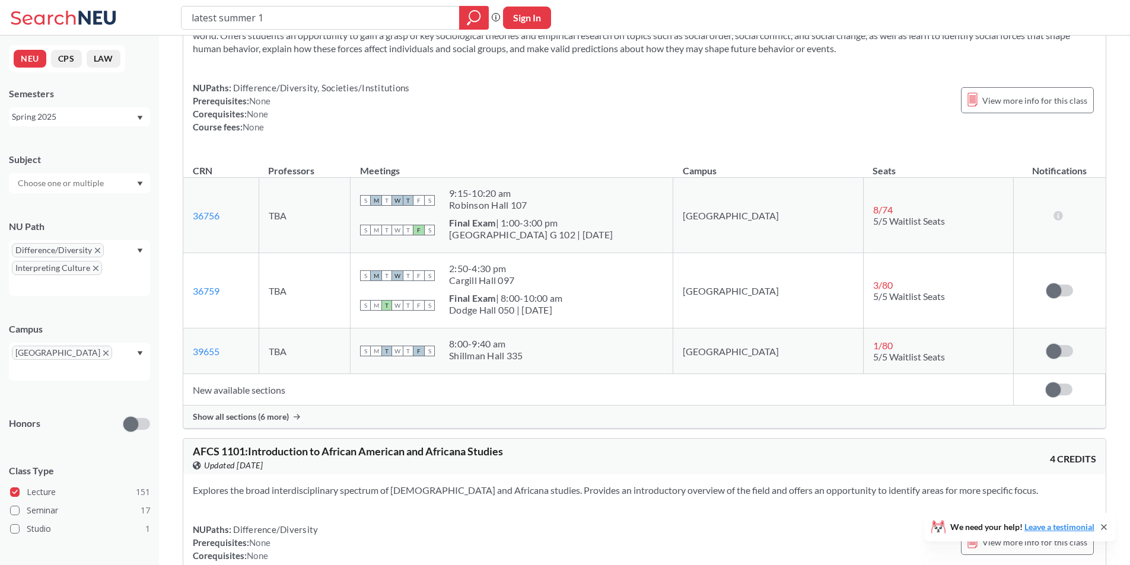
scroll to position [0, 0]
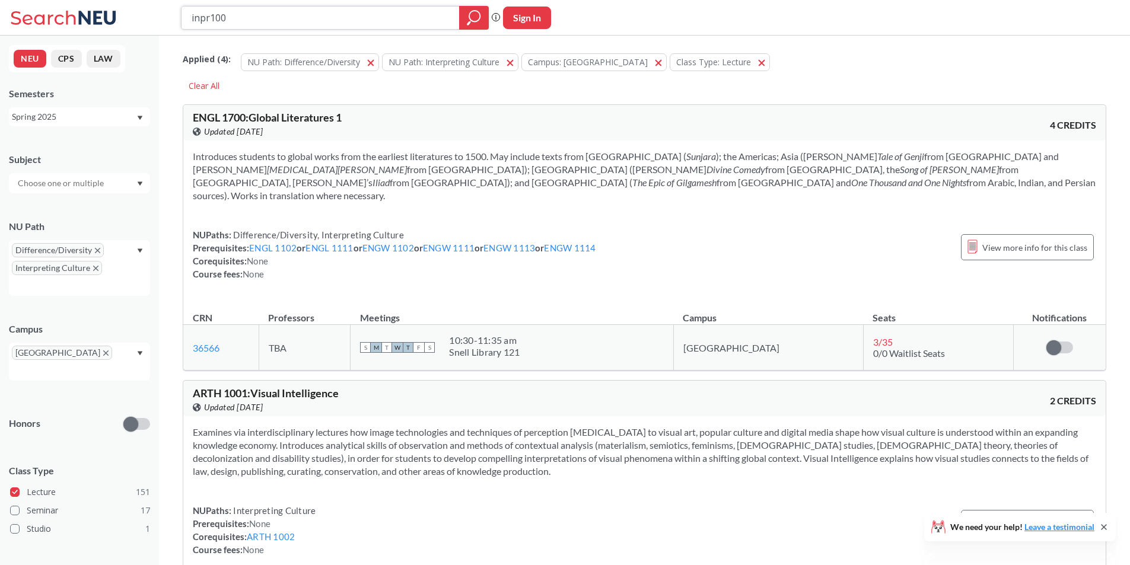
type input "inpr1000"
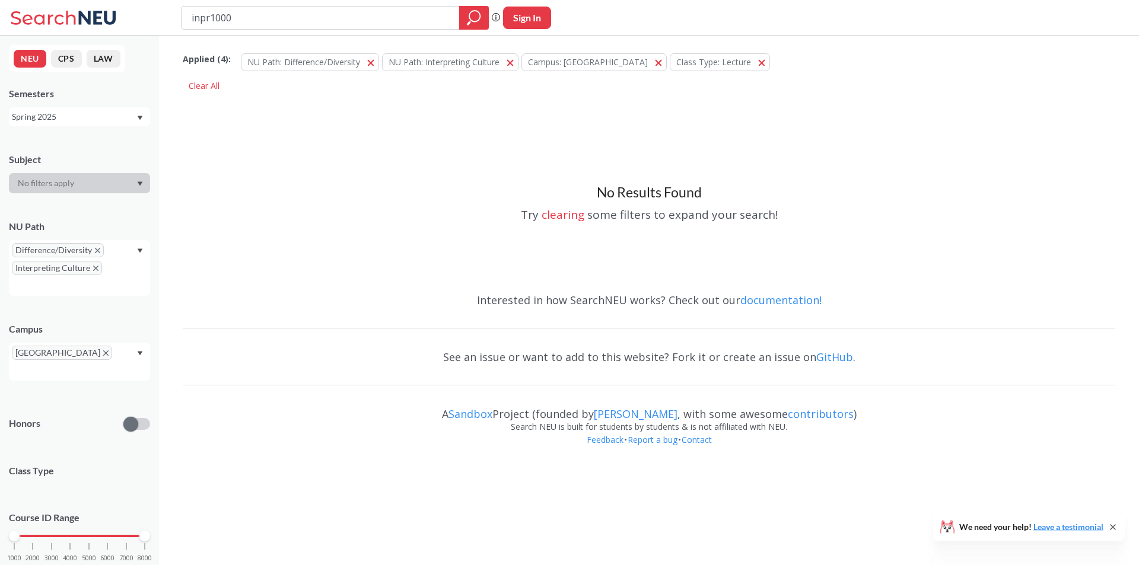
drag, startPoint x: 240, startPoint y: 23, endPoint x: 74, endPoint y: 8, distance: 166.8
click at [74, 8] on div "inpr1000 Phrase search guarantees the exact search appears in the results. Ex. …" at bounding box center [569, 18] width 1139 height 36
click at [368, 62] on button "NU Path: Difference/Diversity Difference/Diversity" at bounding box center [310, 62] width 138 height 18
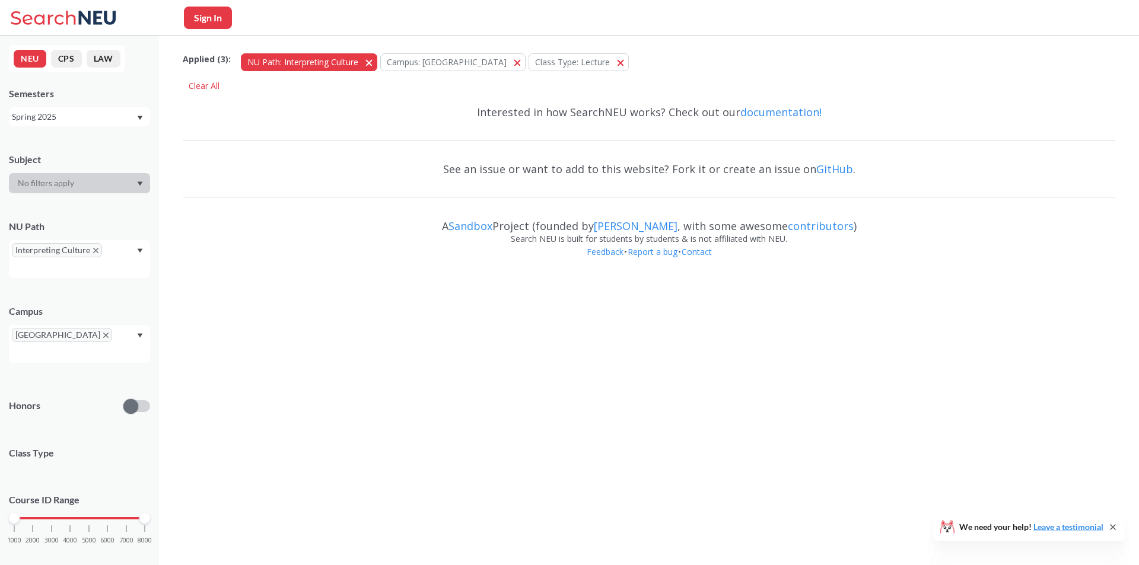
click at [373, 63] on span "button" at bounding box center [373, 61] width 0 height 11
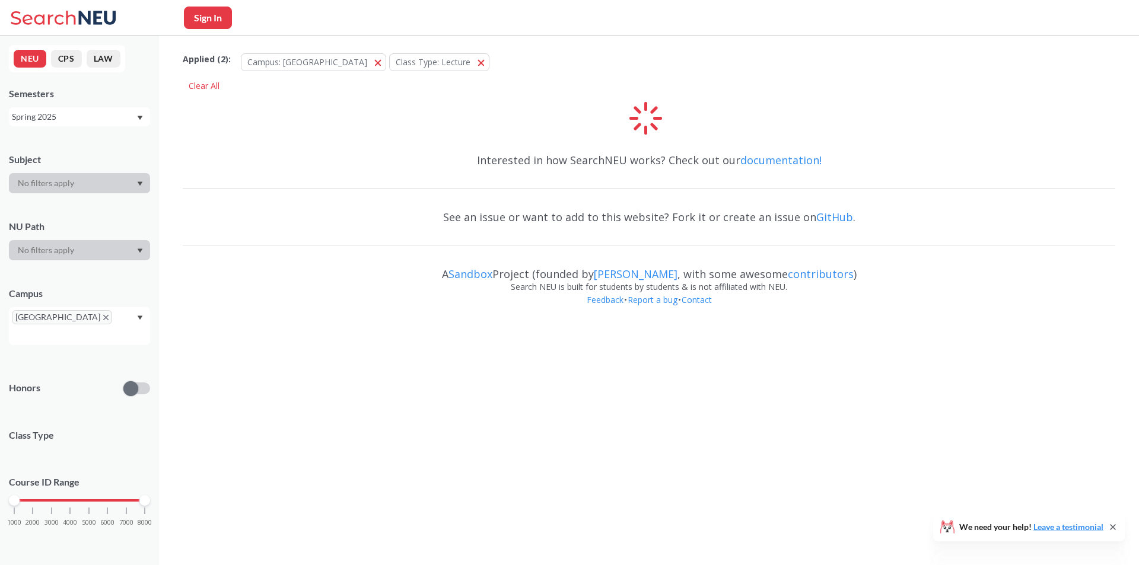
click at [396, 63] on span "Class Type: Lecture" at bounding box center [433, 61] width 75 height 11
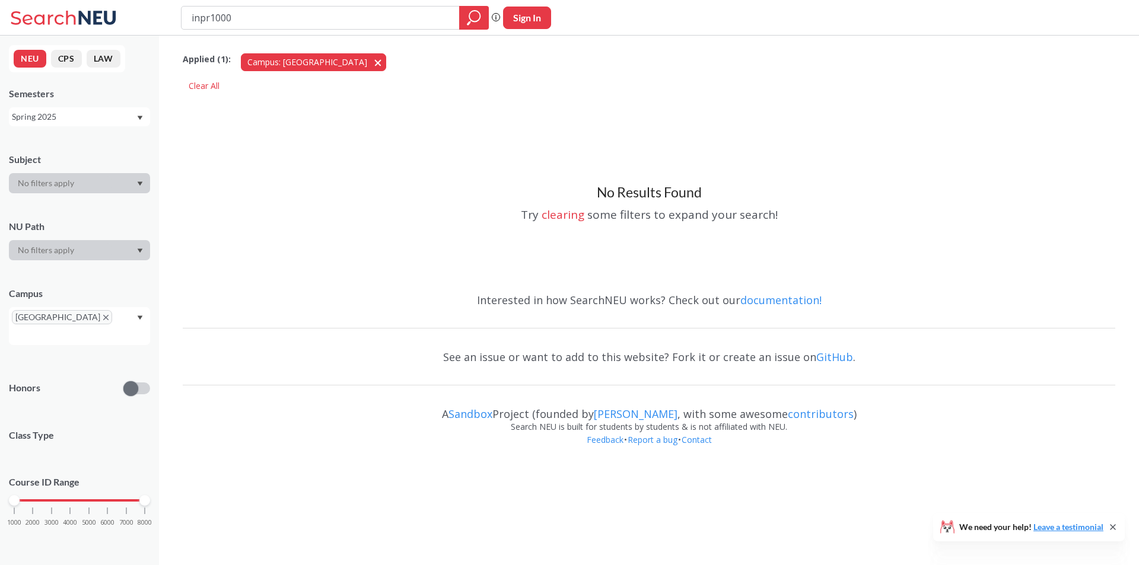
click at [323, 62] on button "Campus: [GEOGRAPHIC_DATA]" at bounding box center [313, 62] width 145 height 18
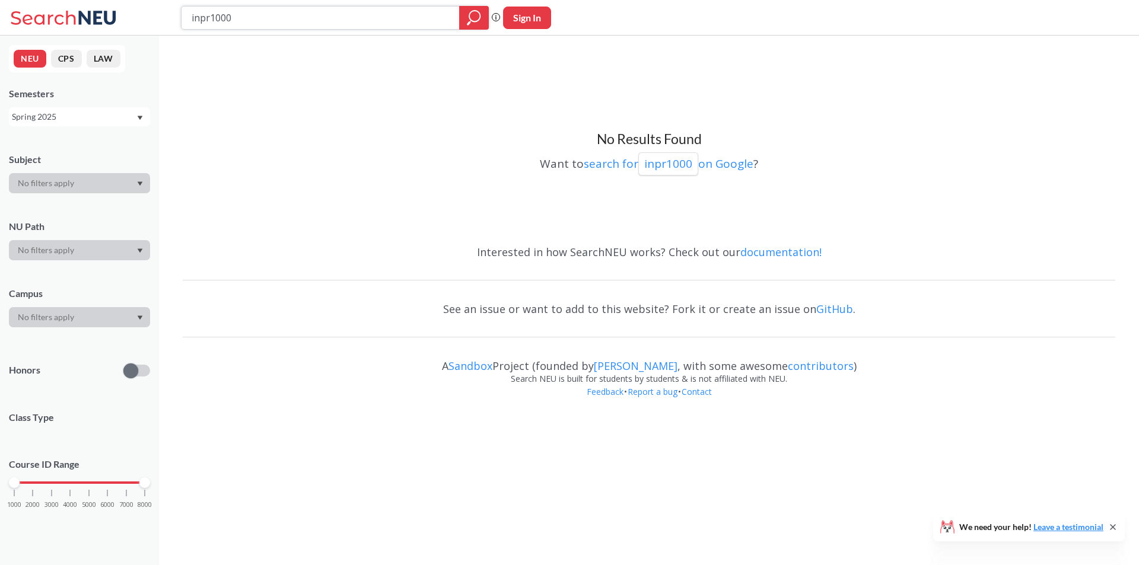
click at [417, 18] on icon "magnifying glass" at bounding box center [474, 17] width 14 height 17
click at [417, 16] on icon "magnifying glass" at bounding box center [474, 17] width 14 height 17
click at [372, 14] on input "inpr1000" at bounding box center [320, 18] width 260 height 20
click at [370, 13] on input "inpr1000" at bounding box center [320, 18] width 260 height 20
type input "i"
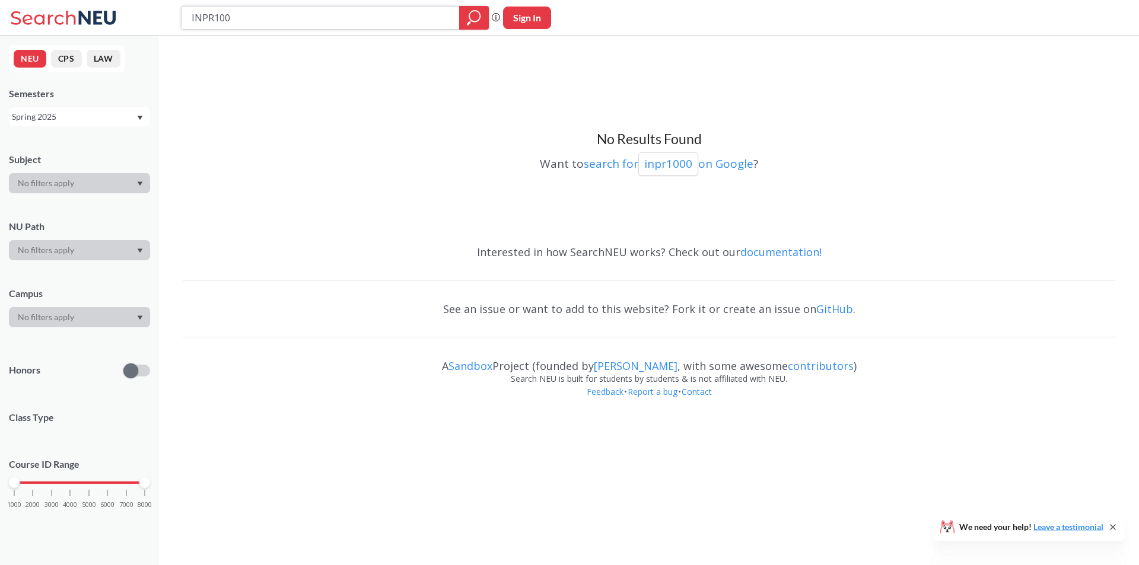
type input "INPR1000"
drag, startPoint x: 284, startPoint y: 21, endPoint x: 176, endPoint y: 28, distance: 108.2
click at [177, 28] on div "INPR1000 Phrase search guarantees the exact search appears in the results. Ex. …" at bounding box center [569, 18] width 1139 height 36
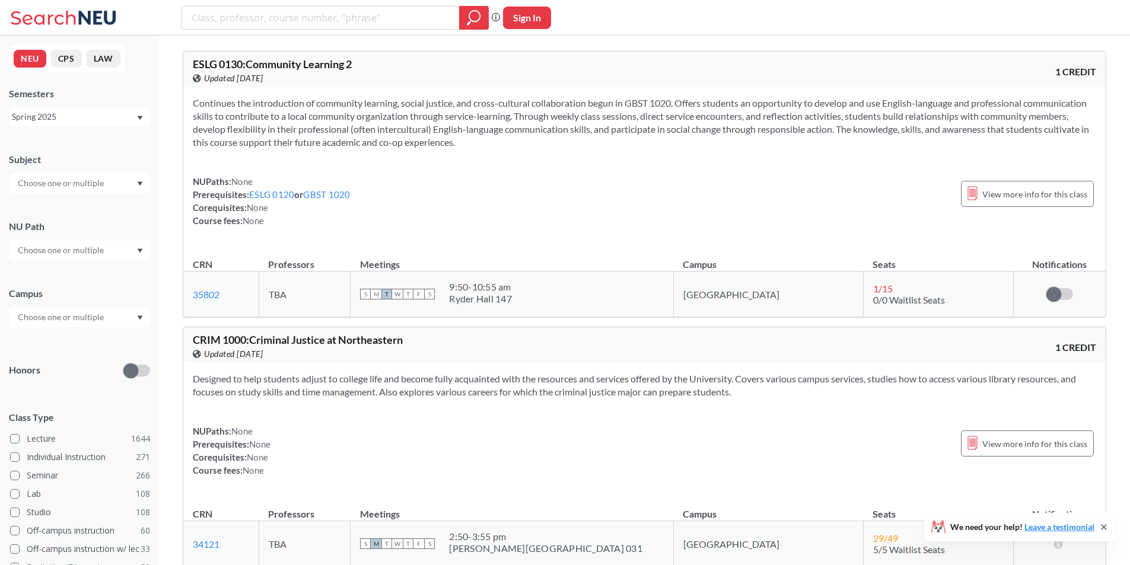
click at [86, 182] on input "text" at bounding box center [62, 183] width 100 height 14
click at [84, 211] on p "Computer Science" at bounding box center [82, 217] width 134 height 12
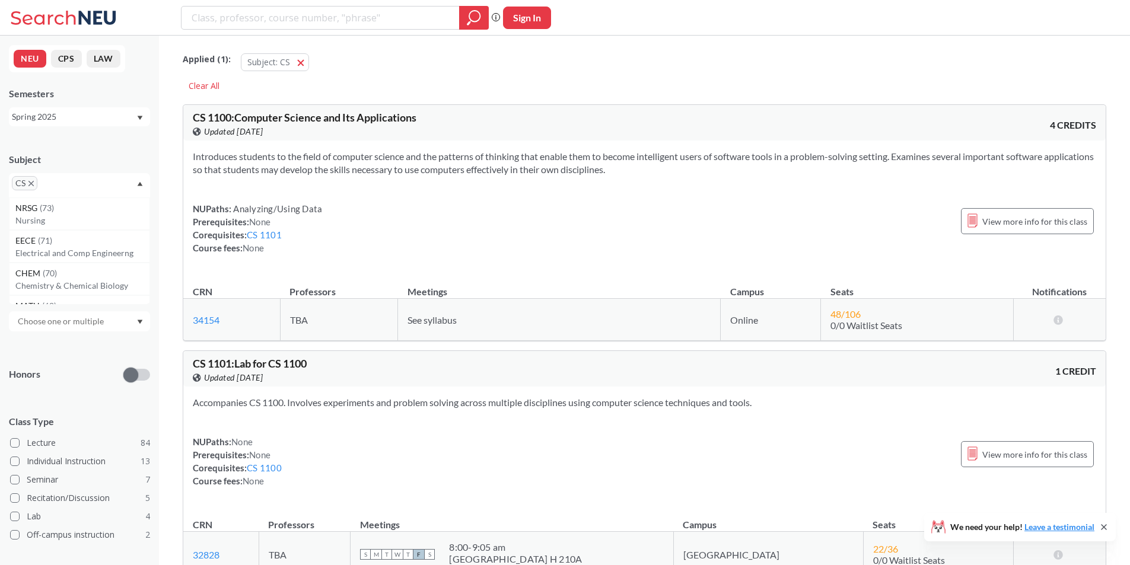
click at [88, 123] on div "Spring 2025" at bounding box center [74, 116] width 124 height 13
click at [86, 184] on div "Summer 1 2025" at bounding box center [82, 181] width 134 height 13
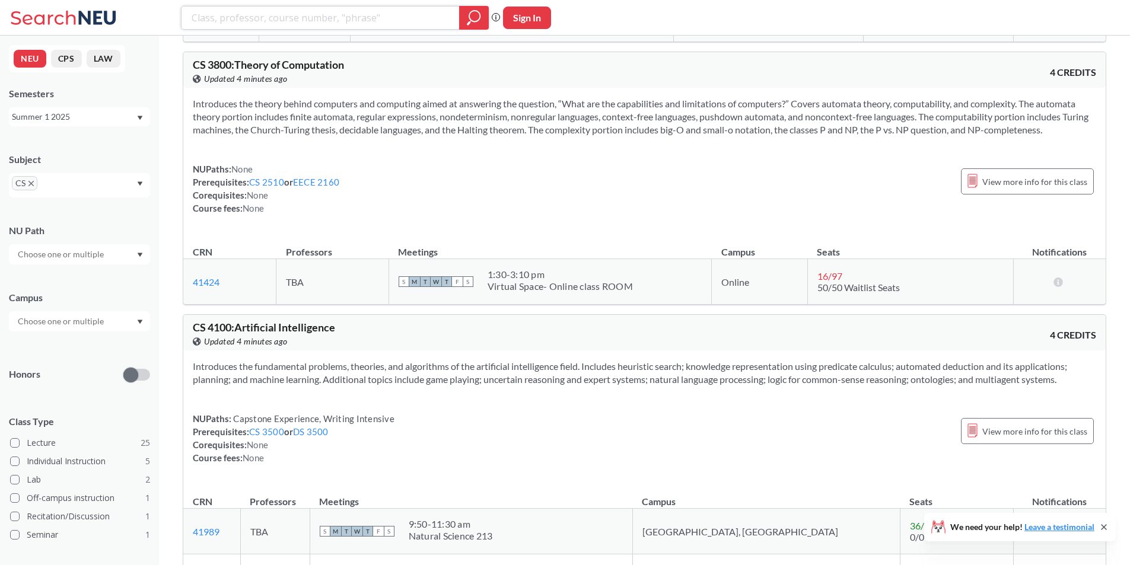
scroll to position [3797, 0]
